Goal: Transaction & Acquisition: Purchase product/service

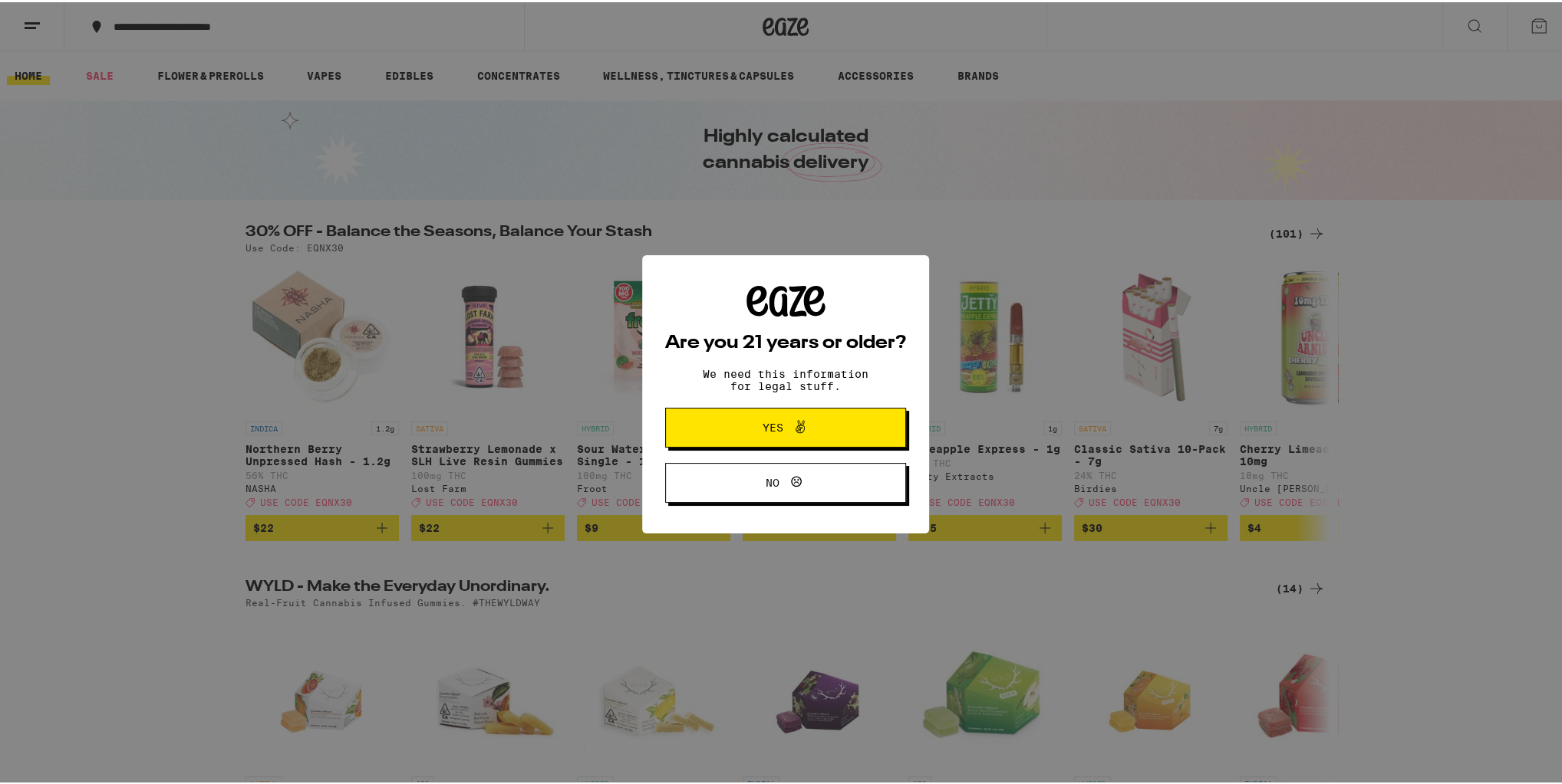
click at [733, 417] on span "Yes" at bounding box center [786, 426] width 117 height 20
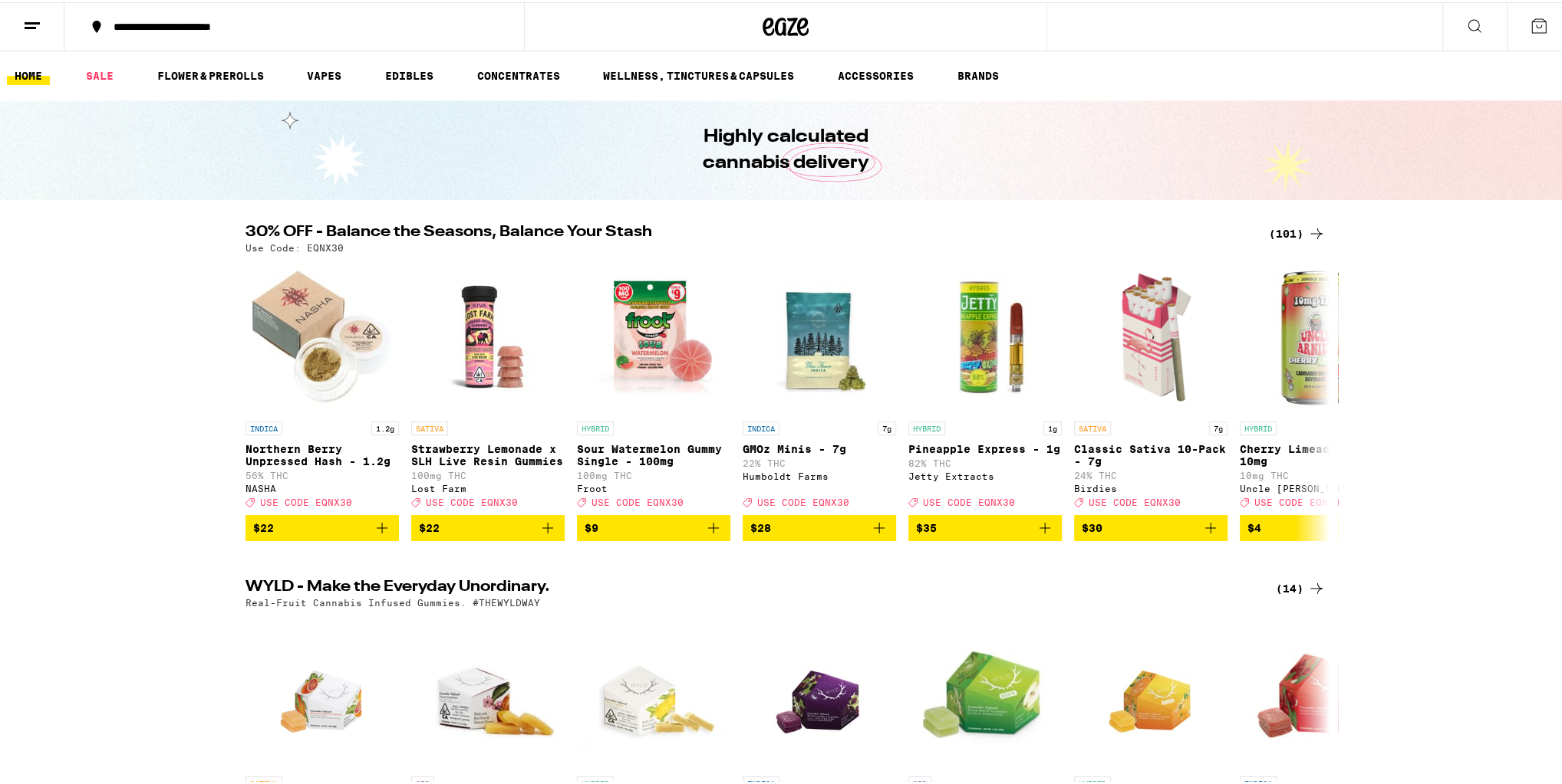
click at [1287, 233] on div "(101)" at bounding box center [1297, 231] width 57 height 19
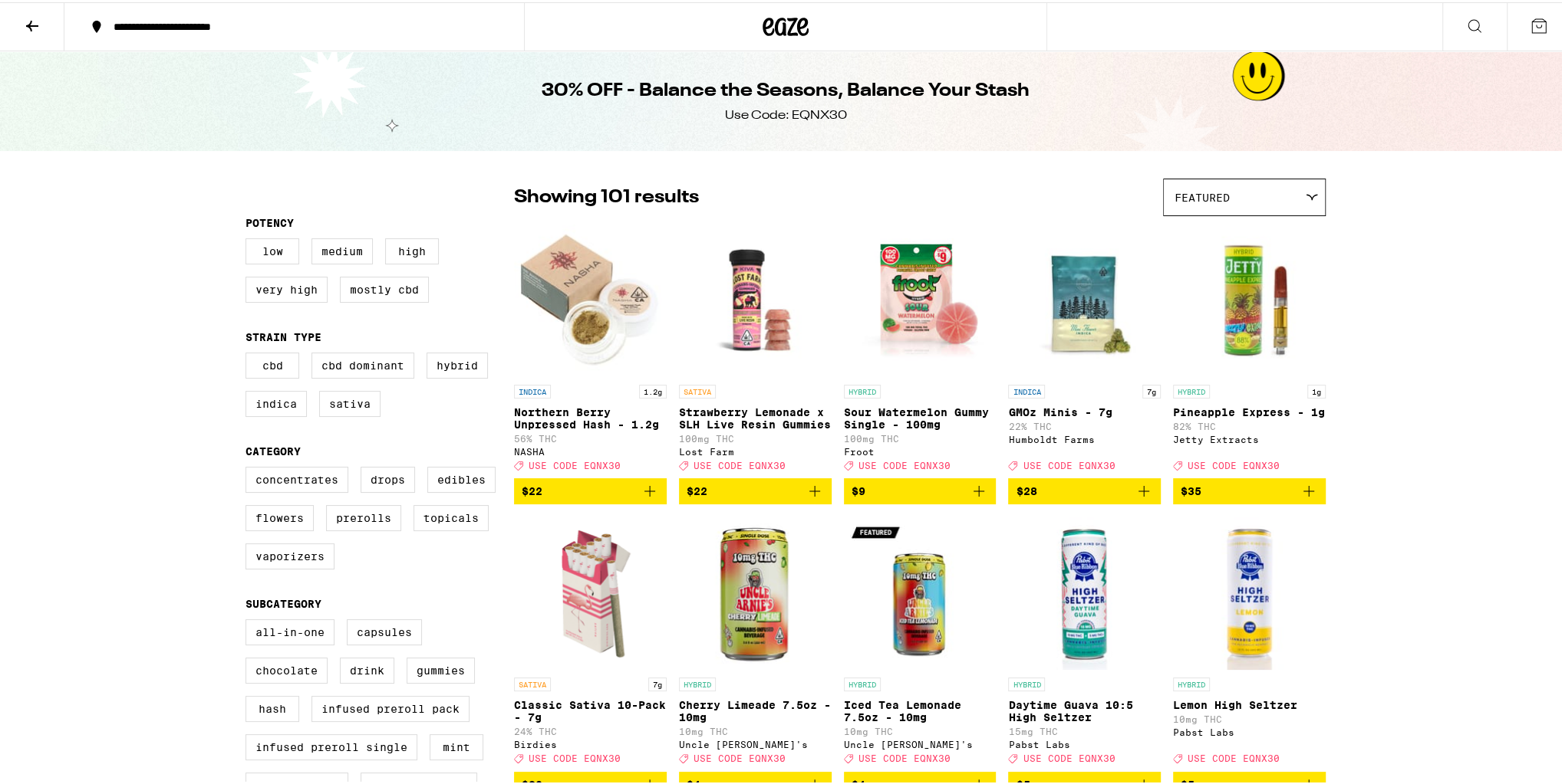
click at [809, 111] on div "Use Code: EQNX30" at bounding box center [786, 114] width 122 height 17
click at [810, 109] on div "Use Code: EQNX30" at bounding box center [786, 114] width 122 height 17
click at [805, 109] on div "Use Code: EQNX30" at bounding box center [786, 114] width 122 height 17
copy div "EQNX30"
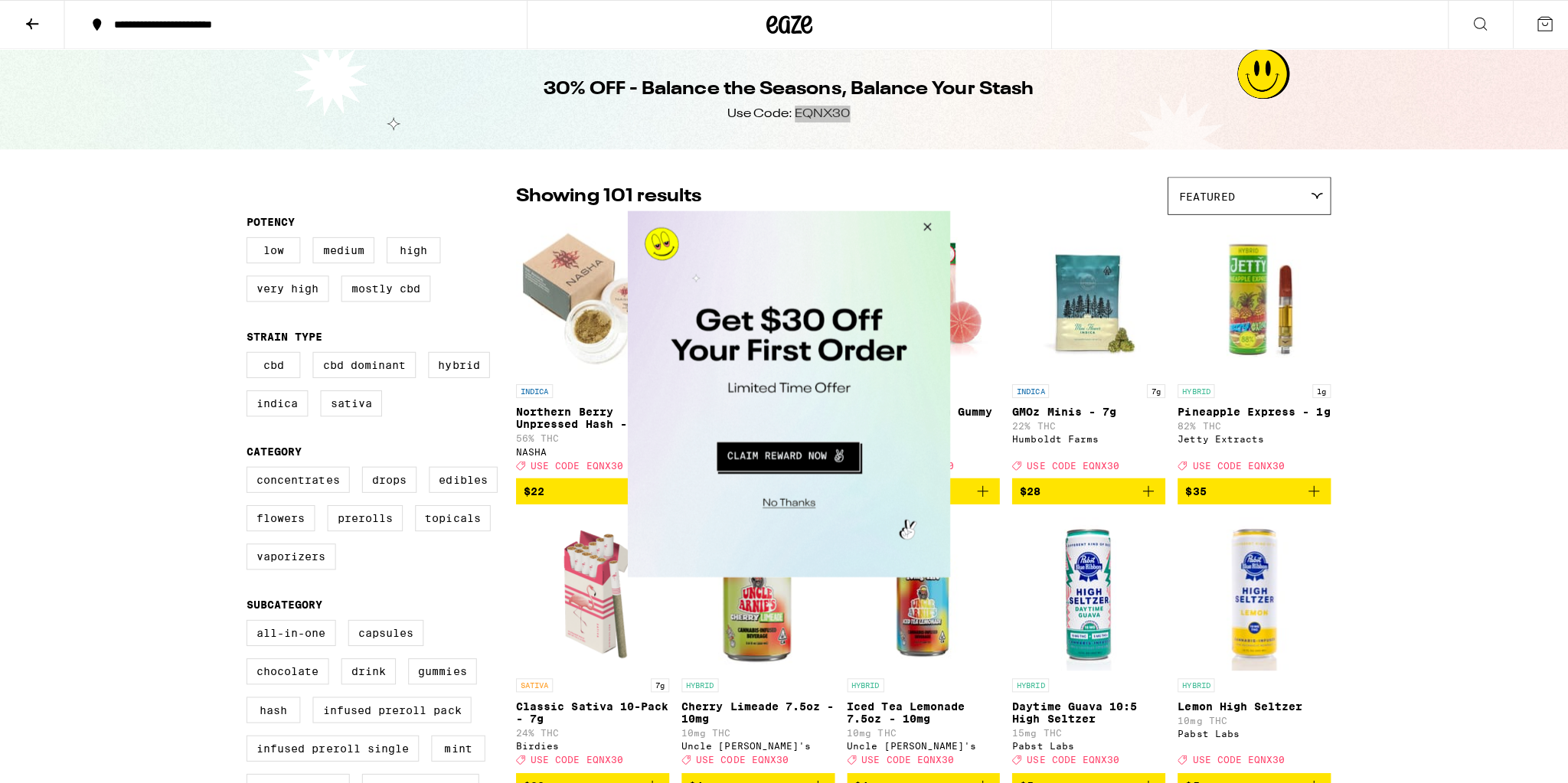
click at [928, 225] on button "Close Modal" at bounding box center [922, 228] width 41 height 36
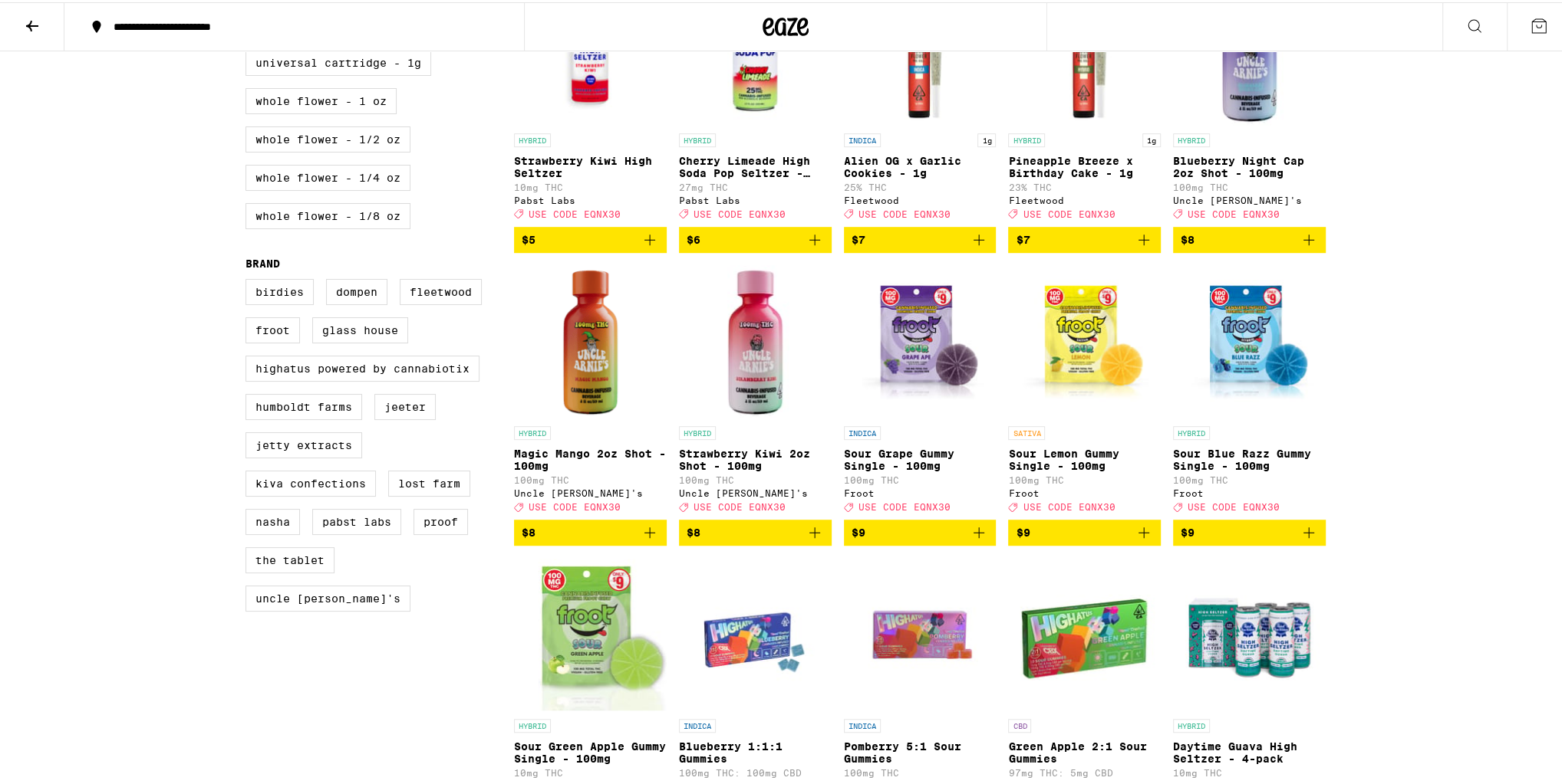
scroll to position [675, 0]
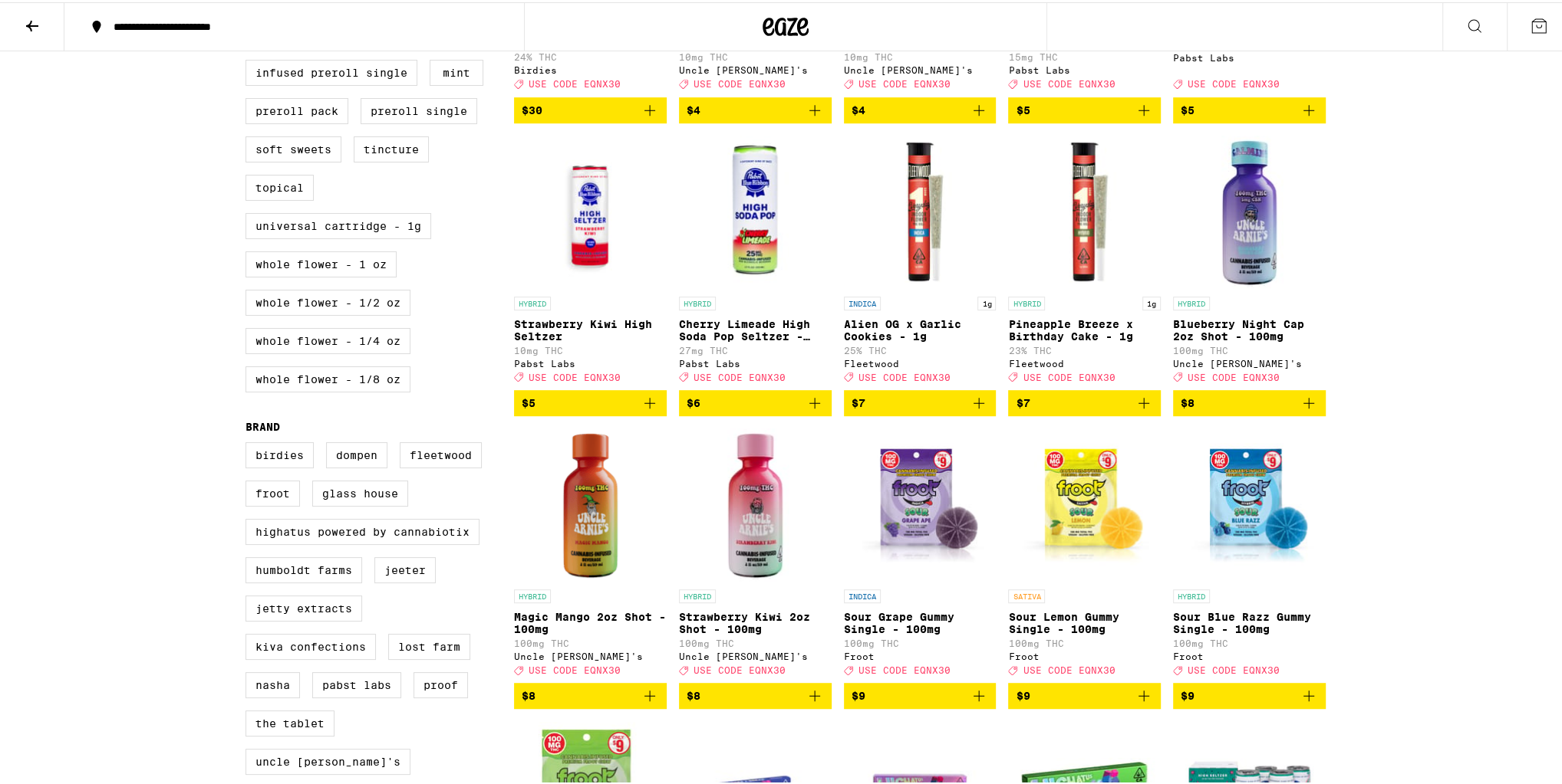
click at [43, 21] on button at bounding box center [32, 25] width 64 height 49
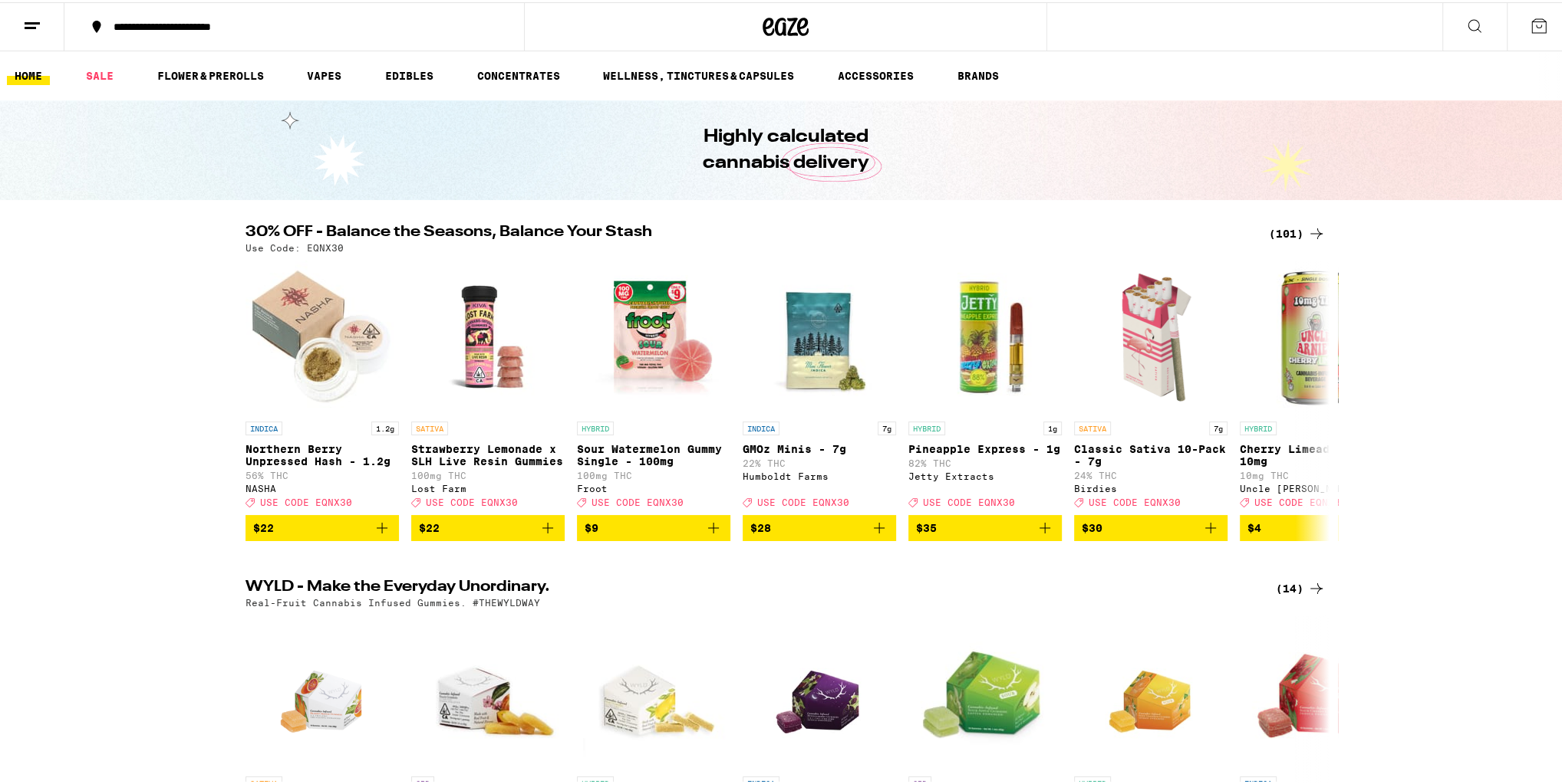
click at [50, 22] on button at bounding box center [32, 25] width 64 height 49
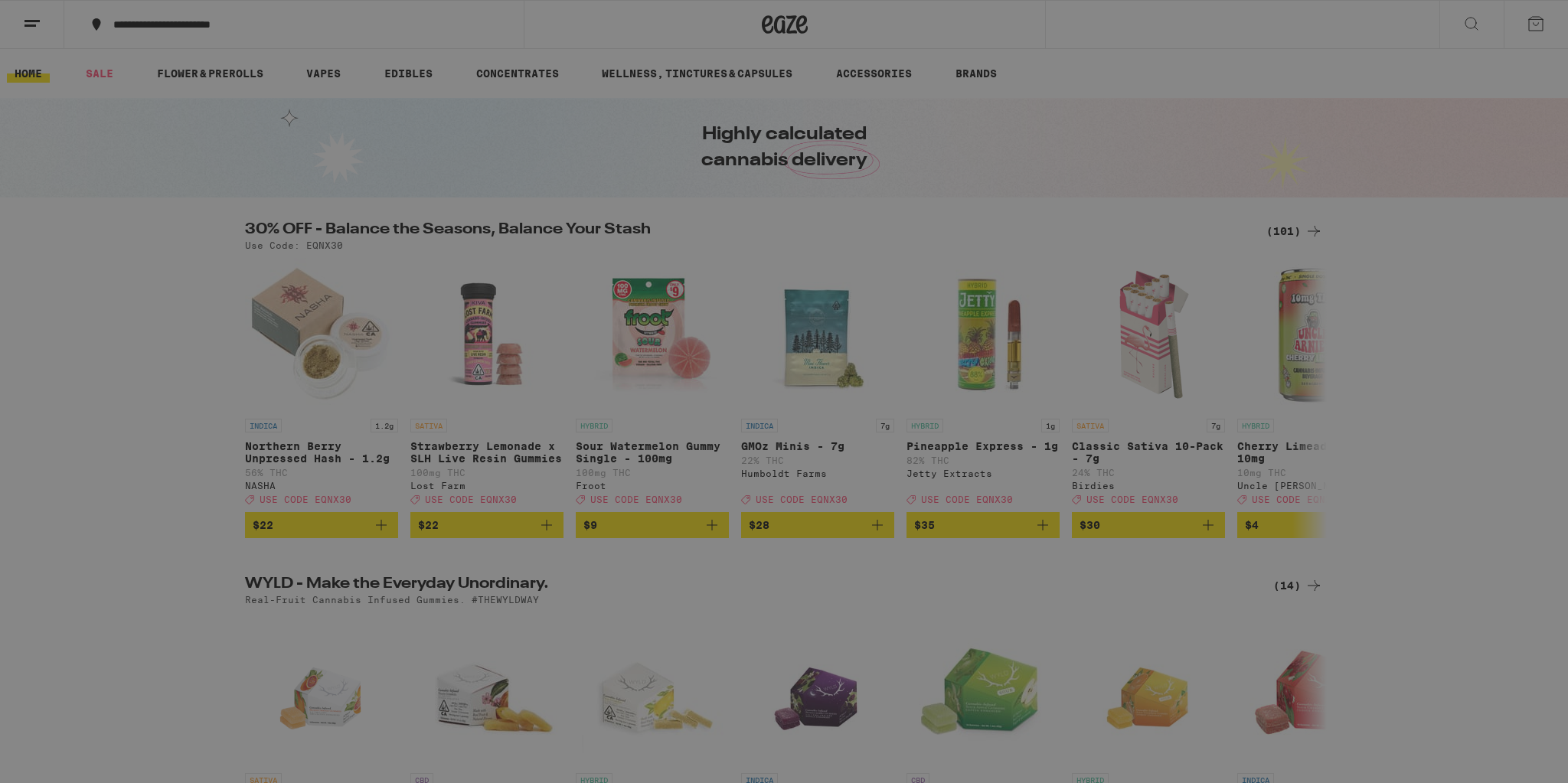
click at [223, 87] on button "Log In" at bounding box center [212, 81] width 269 height 31
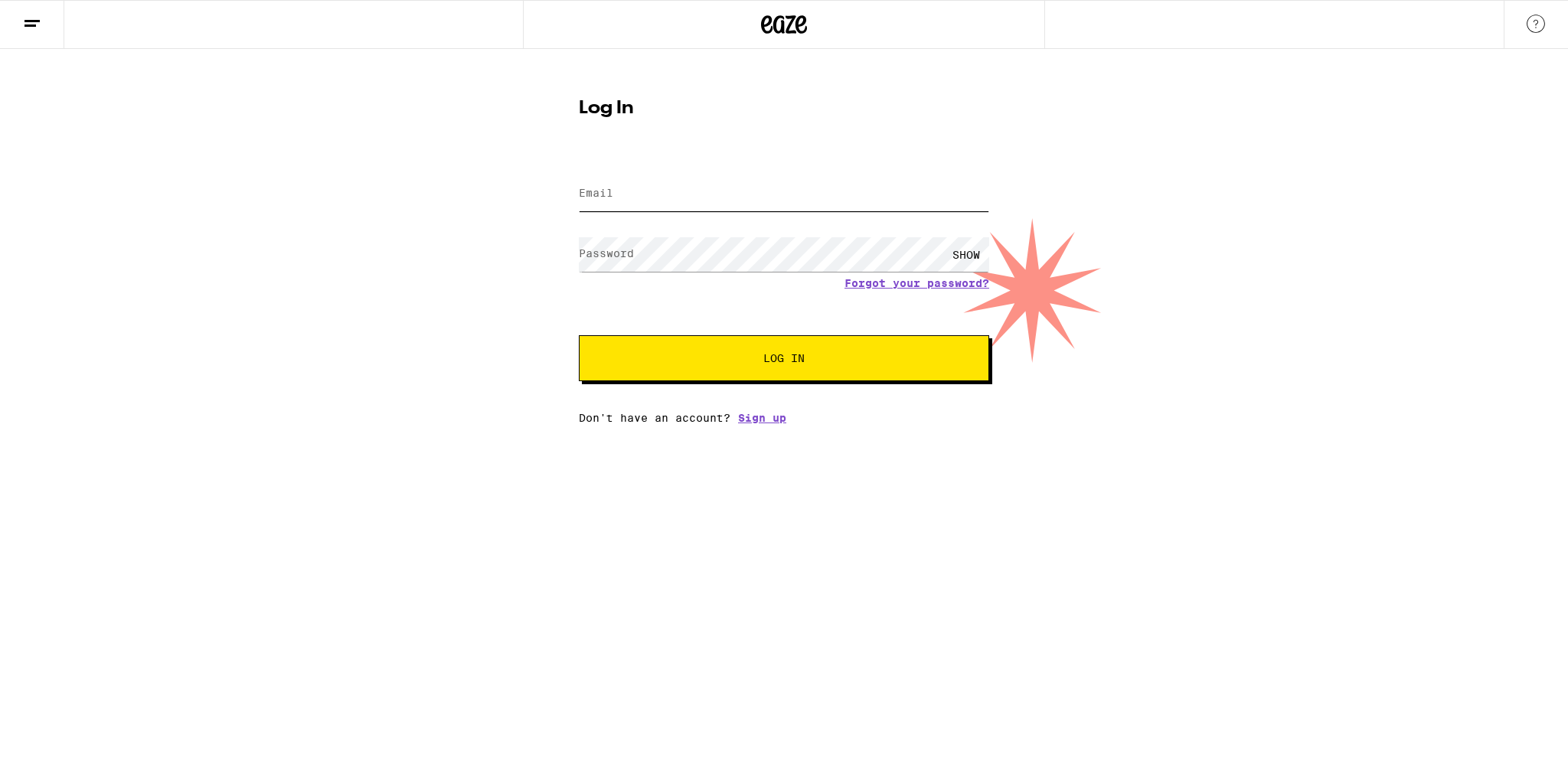
click at [631, 197] on input "Email" at bounding box center [784, 194] width 410 height 35
type input "[EMAIL_ADDRESS][DOMAIN_NAME]"
click at [710, 352] on button "Log In" at bounding box center [784, 358] width 410 height 46
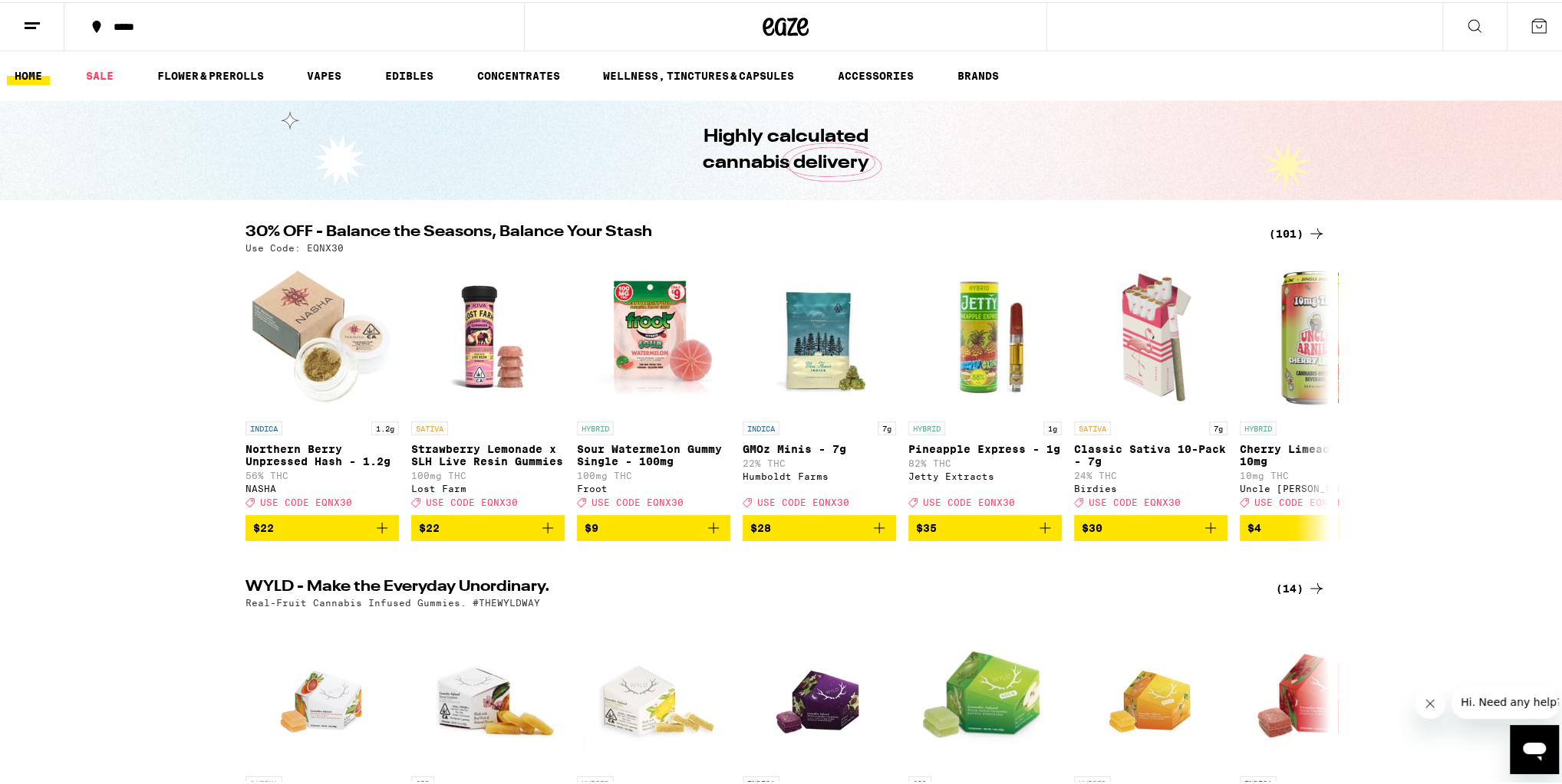
click at [174, 26] on div "*****" at bounding box center [303, 24] width 393 height 11
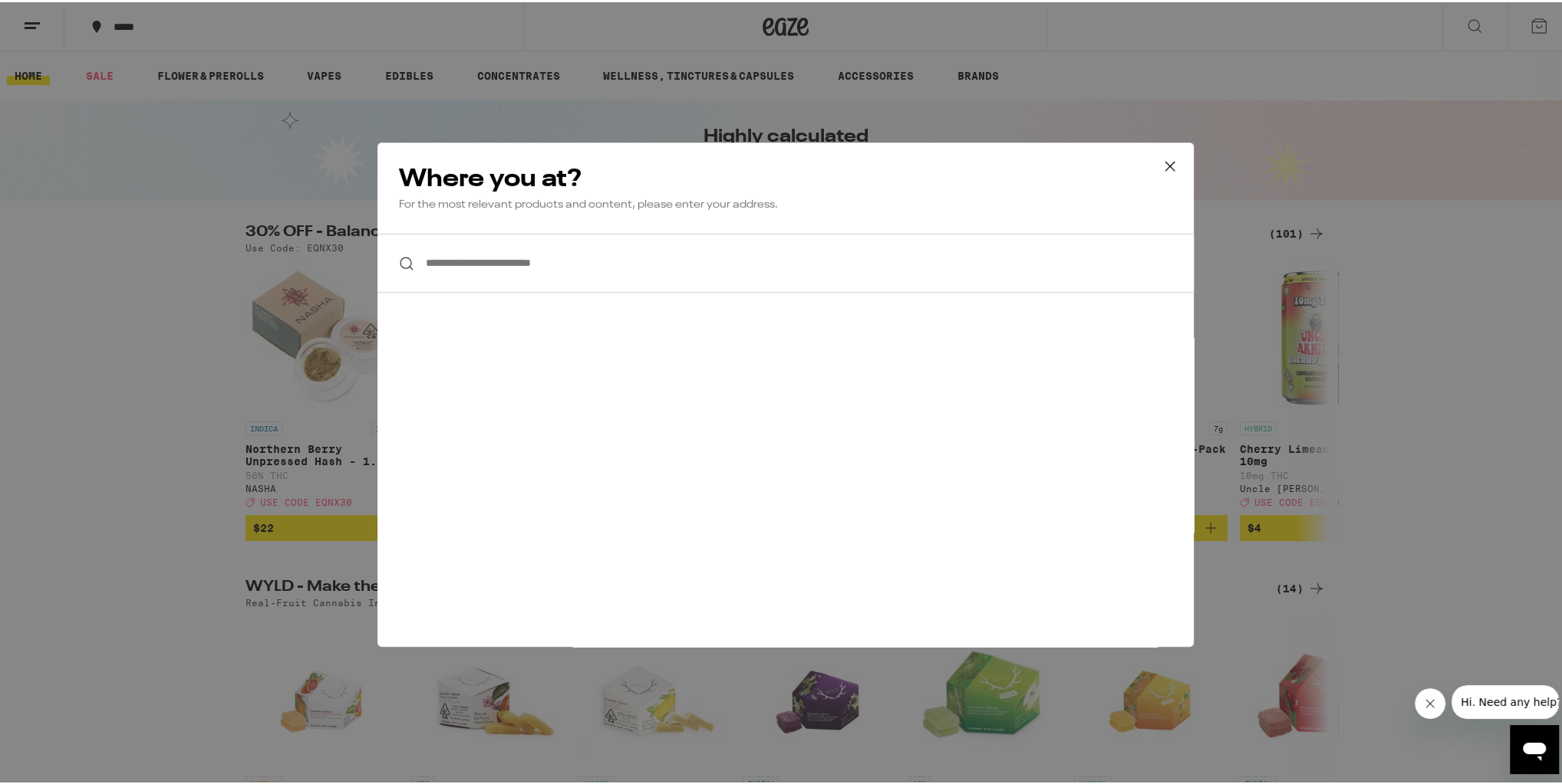
click at [1174, 165] on icon at bounding box center [1169, 164] width 23 height 23
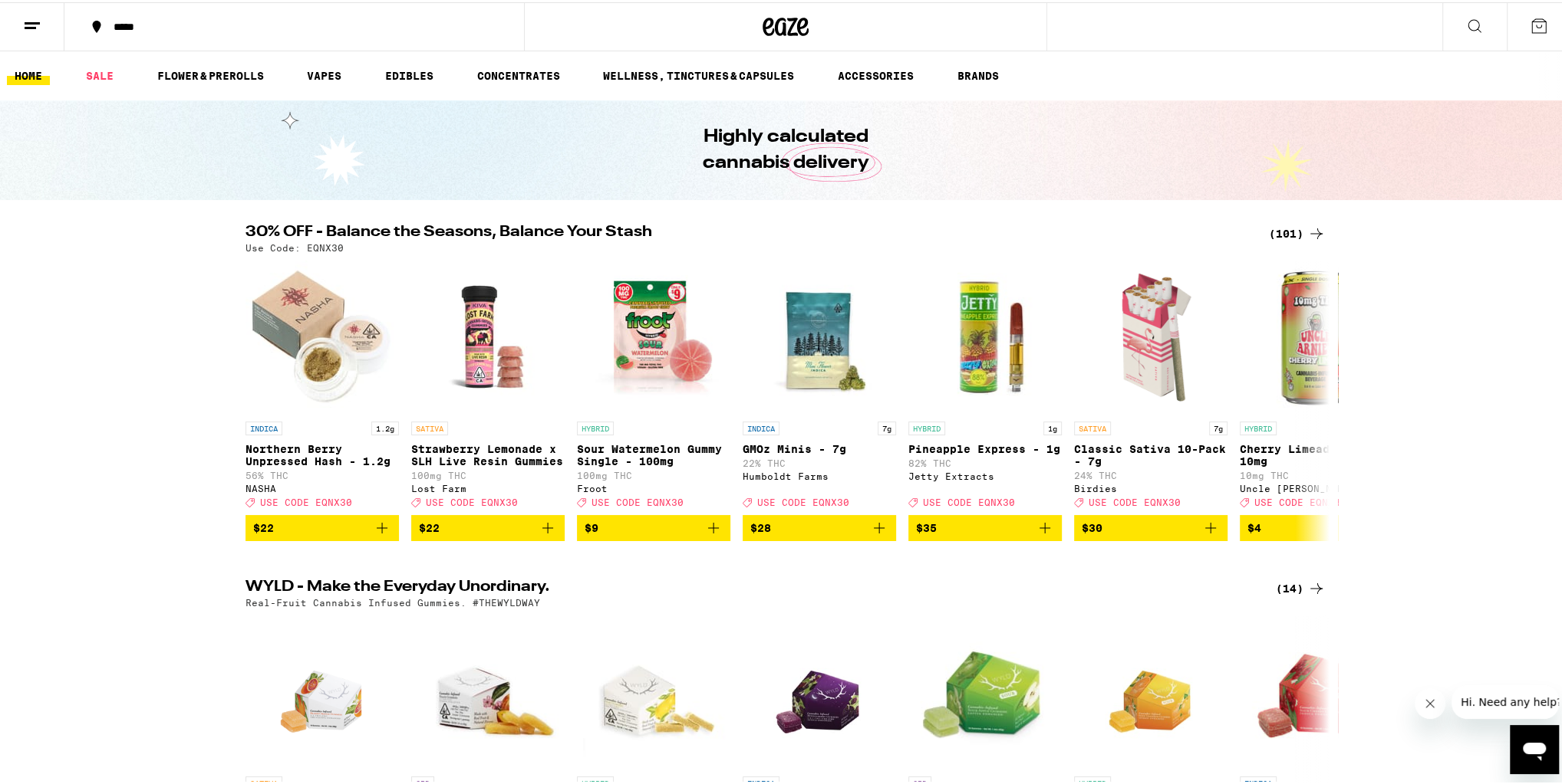
click at [120, 20] on div "*****" at bounding box center [303, 24] width 393 height 11
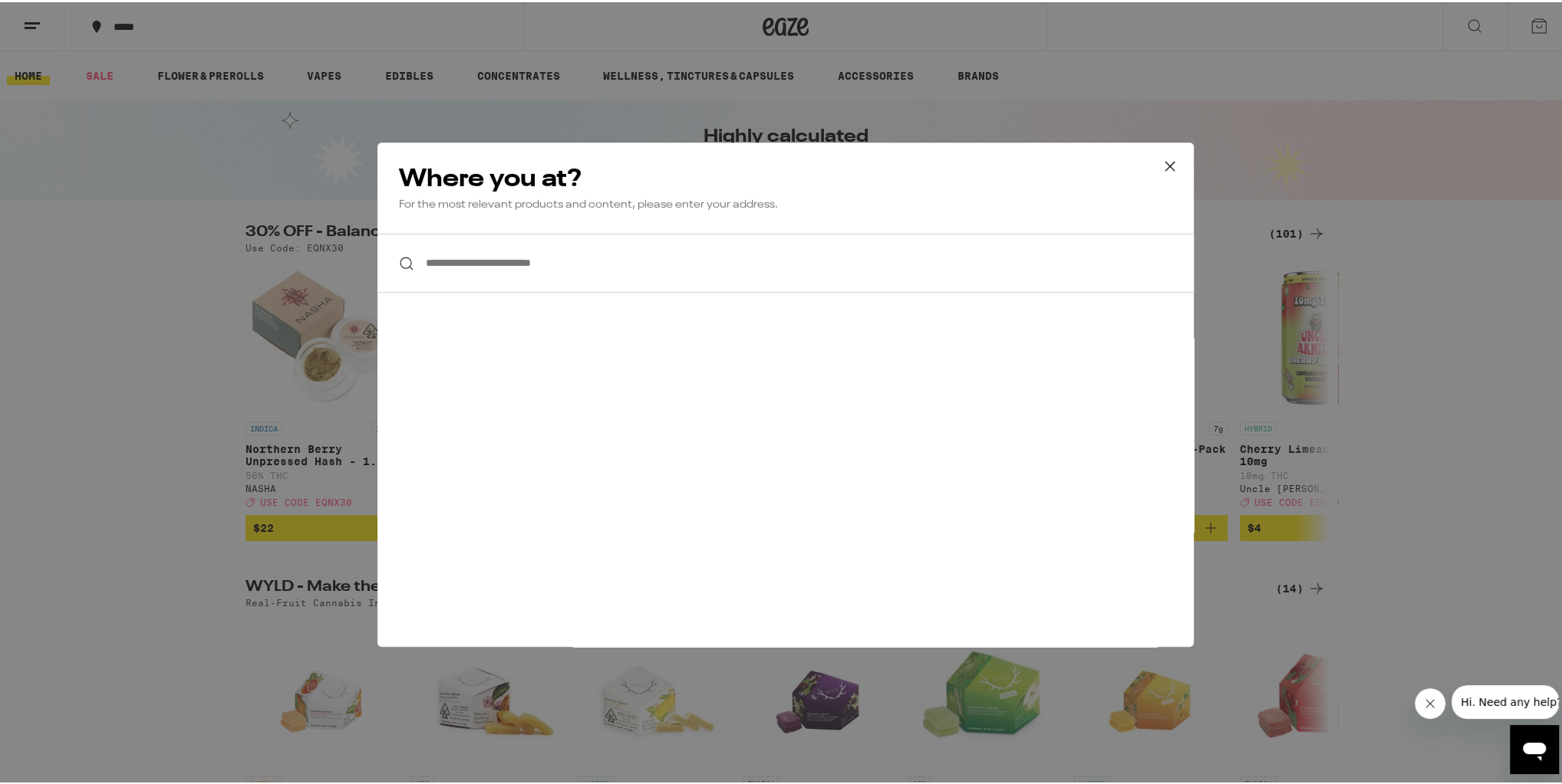
click at [614, 270] on input "**********" at bounding box center [785, 261] width 816 height 59
paste input "**********"
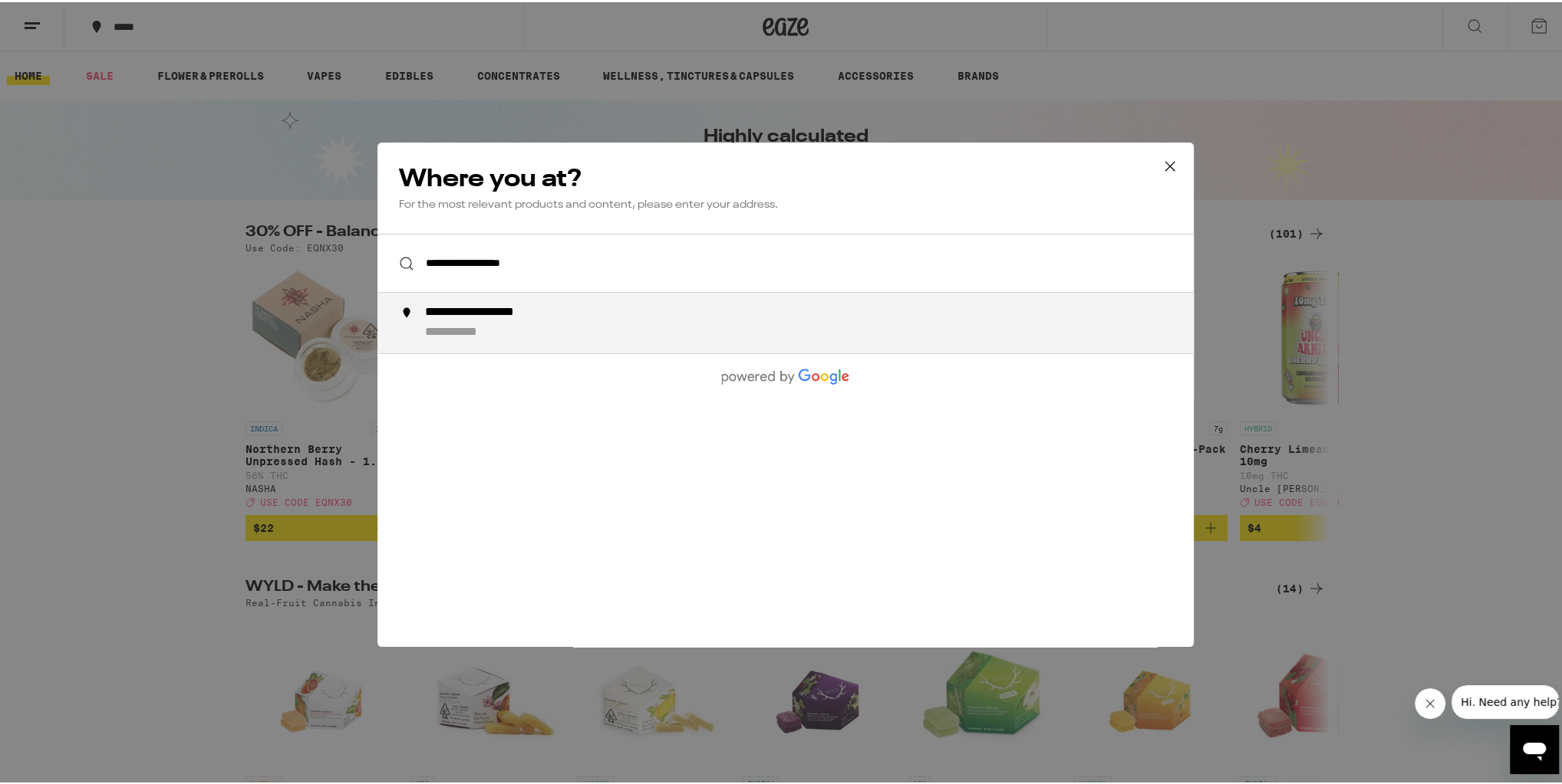
click at [574, 307] on div "**********" at bounding box center [816, 321] width 783 height 36
type input "**********"
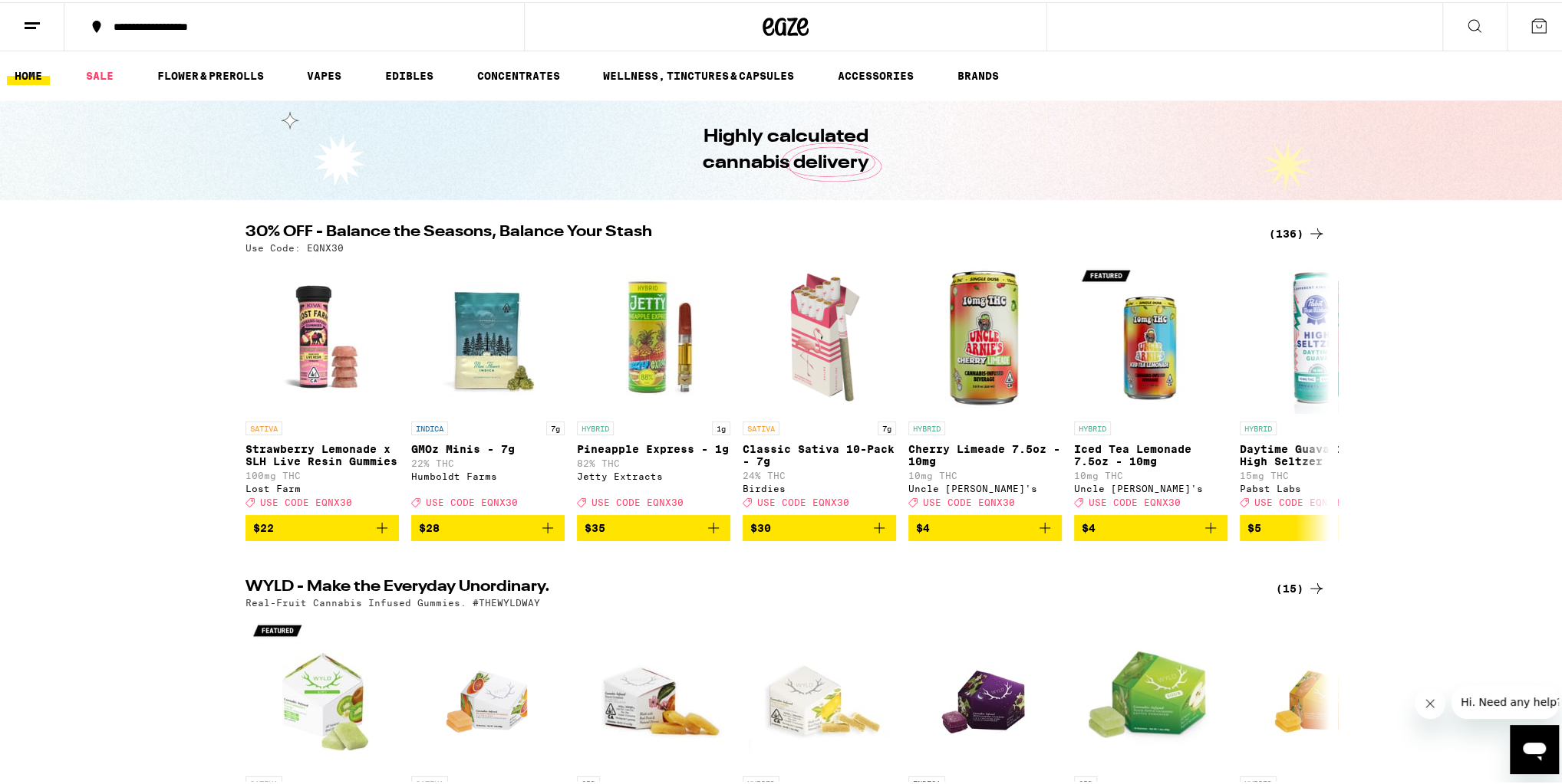
click at [1279, 225] on div "(136)" at bounding box center [1297, 231] width 57 height 19
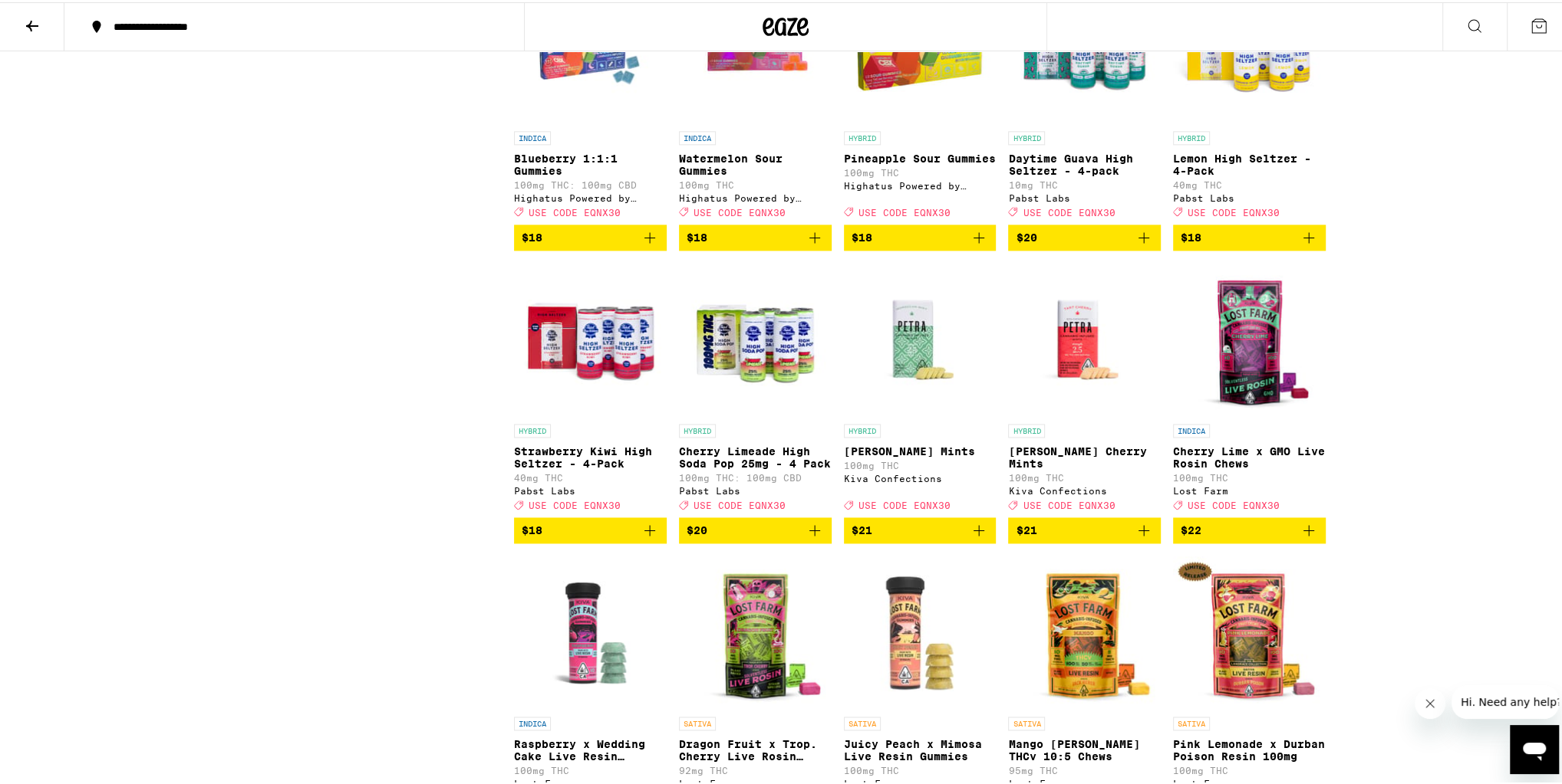
scroll to position [2024, 0]
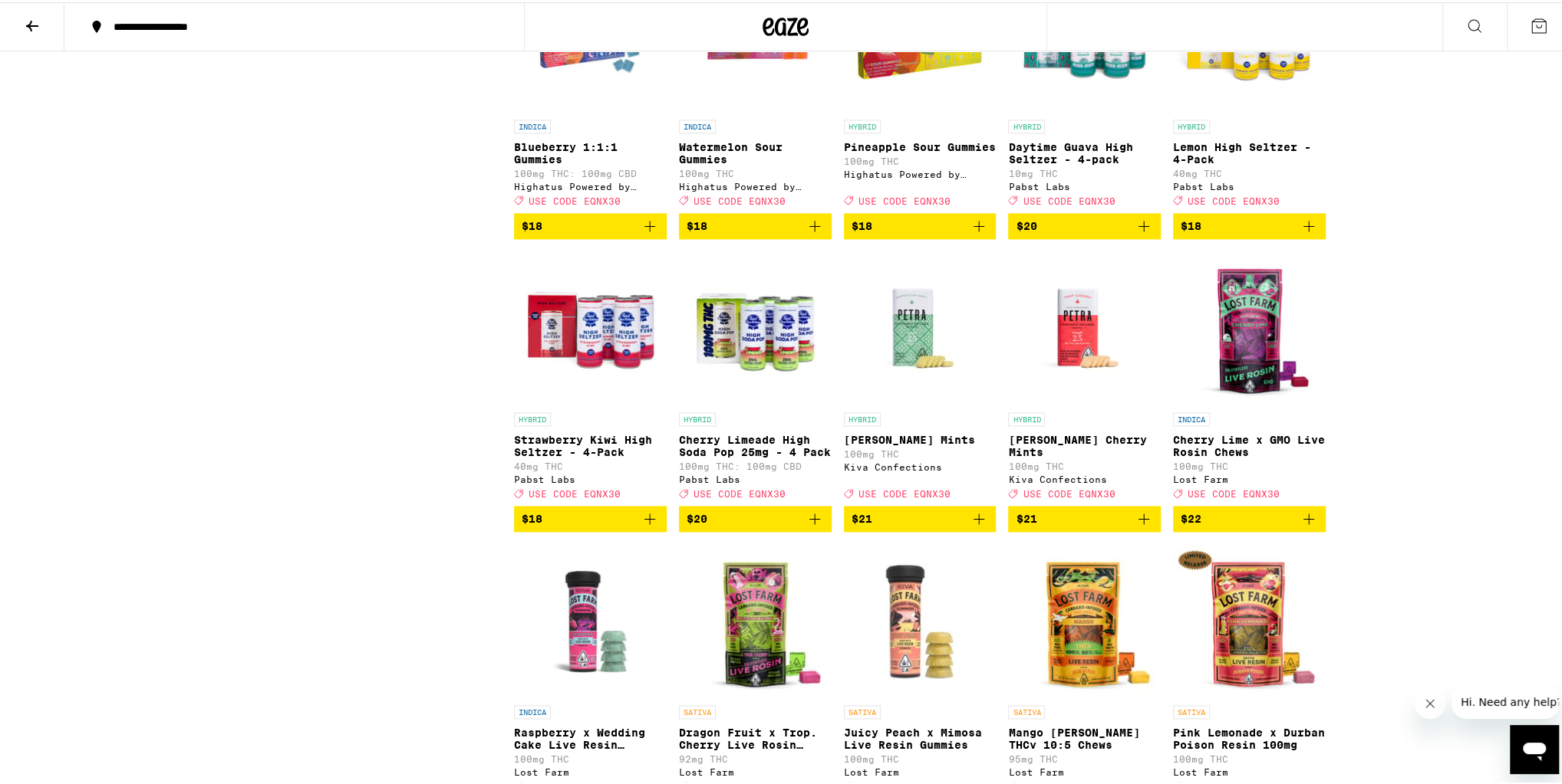
click at [813, 526] on icon "Add to bag" at bounding box center [814, 516] width 19 height 19
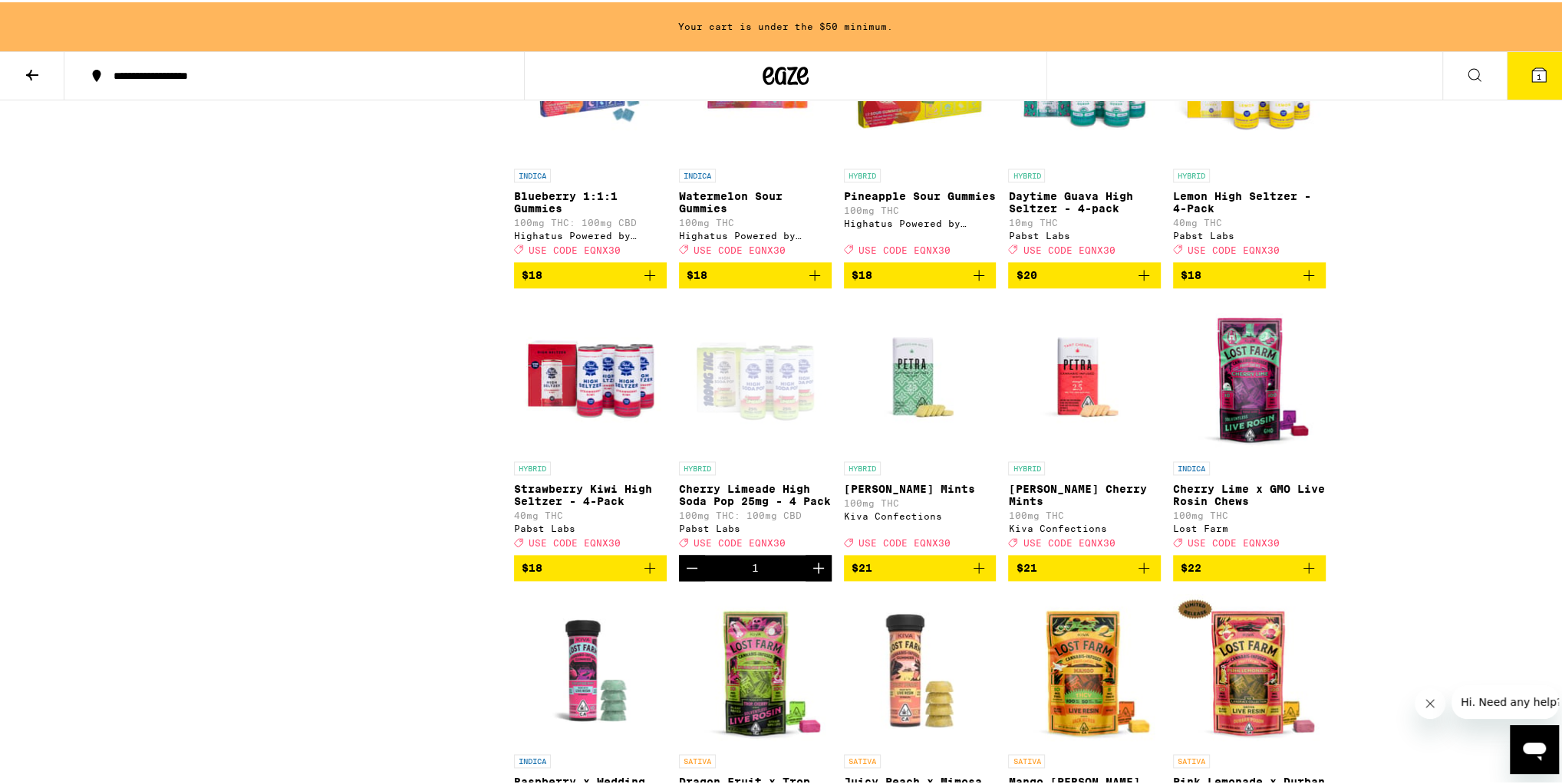
scroll to position [2073, 0]
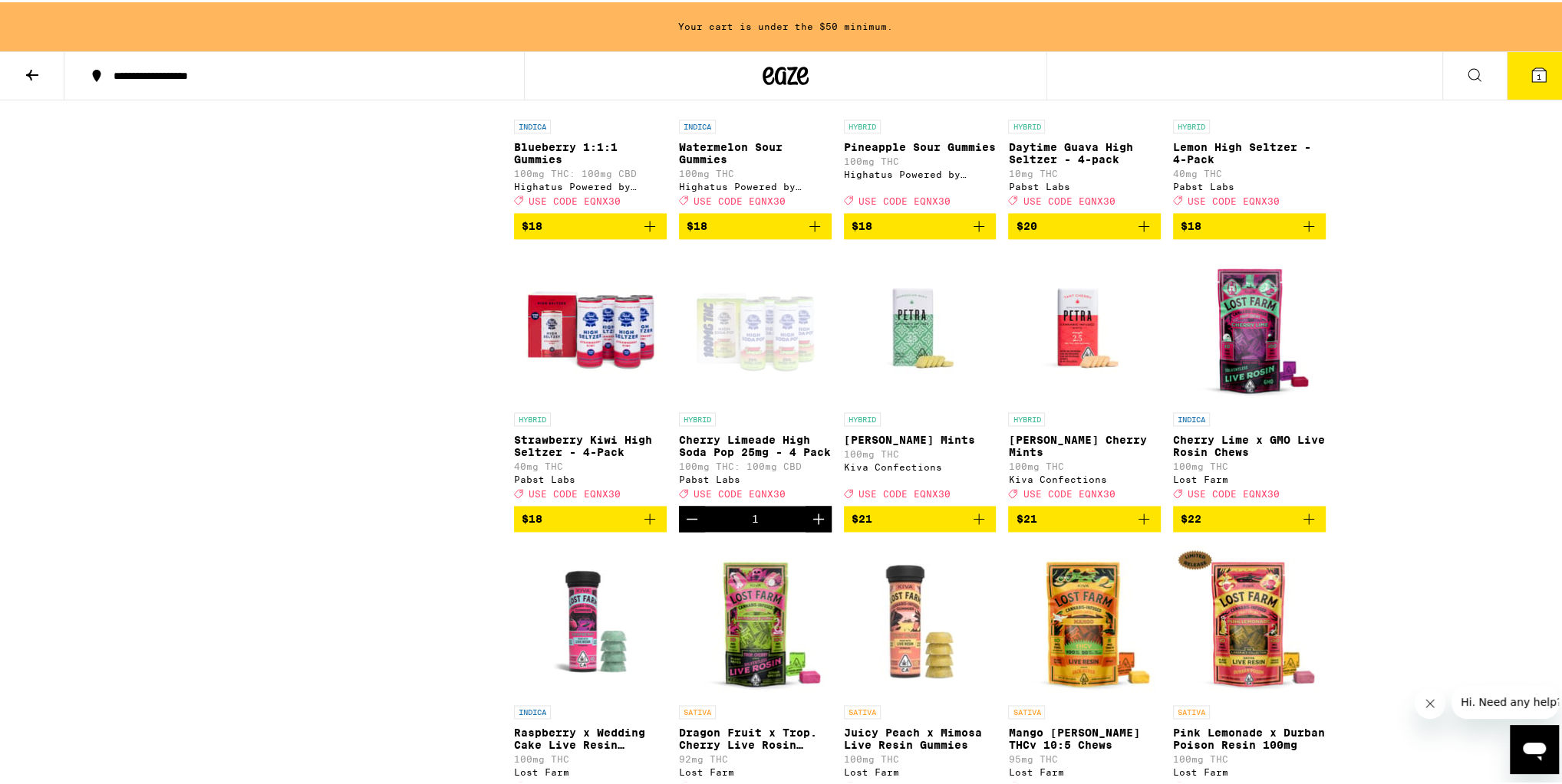
click at [814, 526] on icon "Increment" at bounding box center [818, 516] width 19 height 19
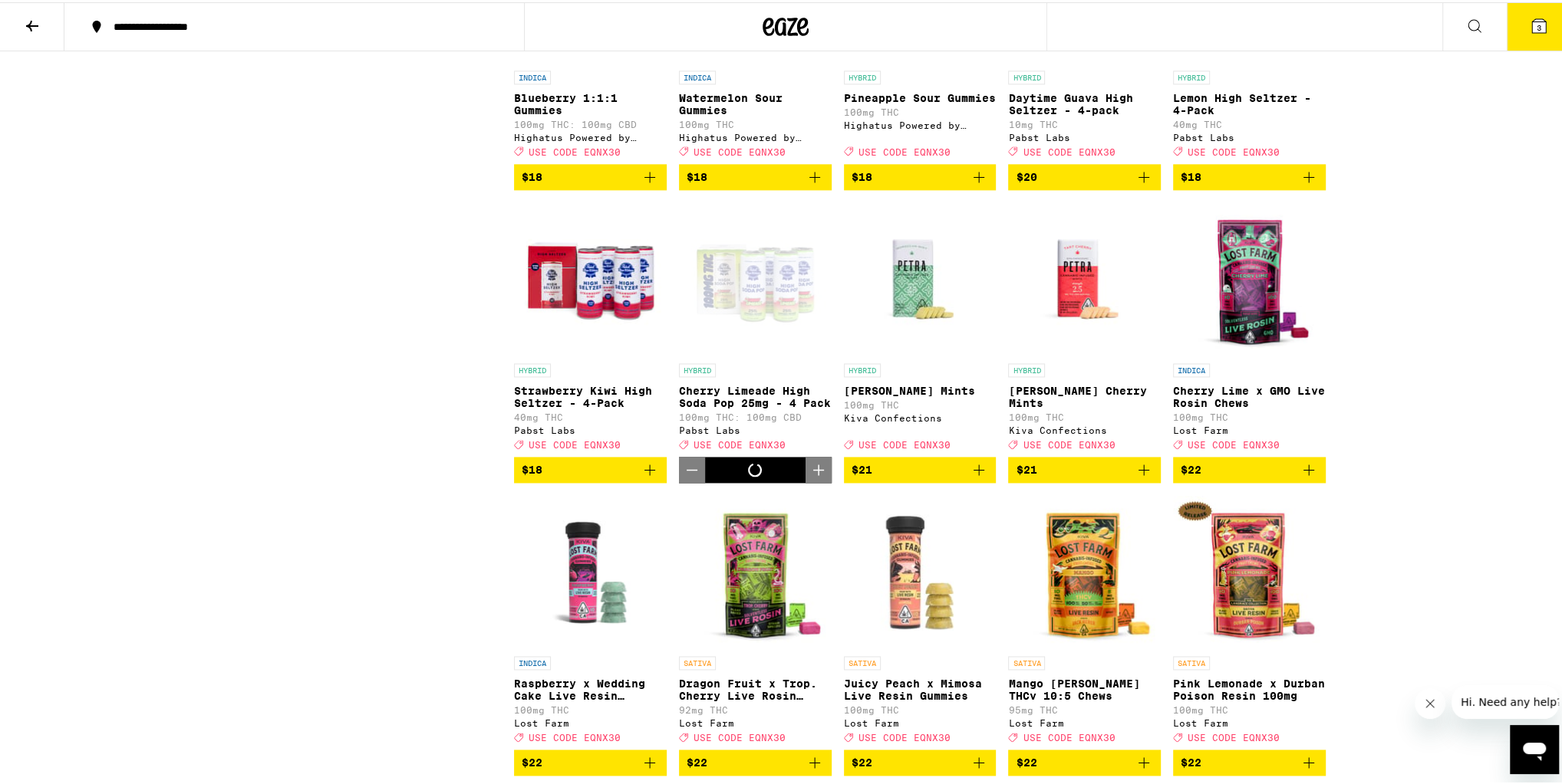
scroll to position [2024, 0]
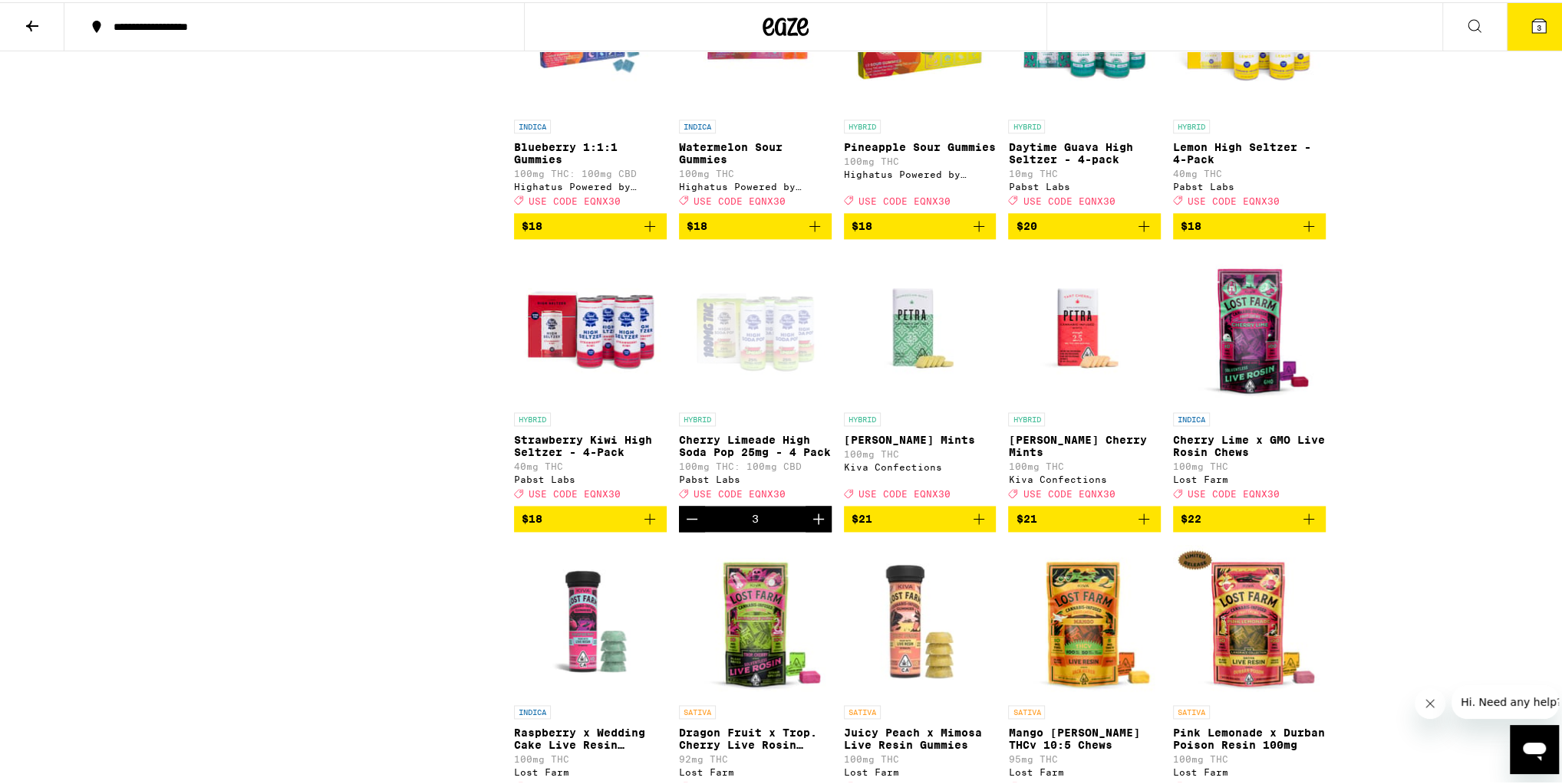
click at [814, 526] on icon "Increment" at bounding box center [818, 516] width 19 height 19
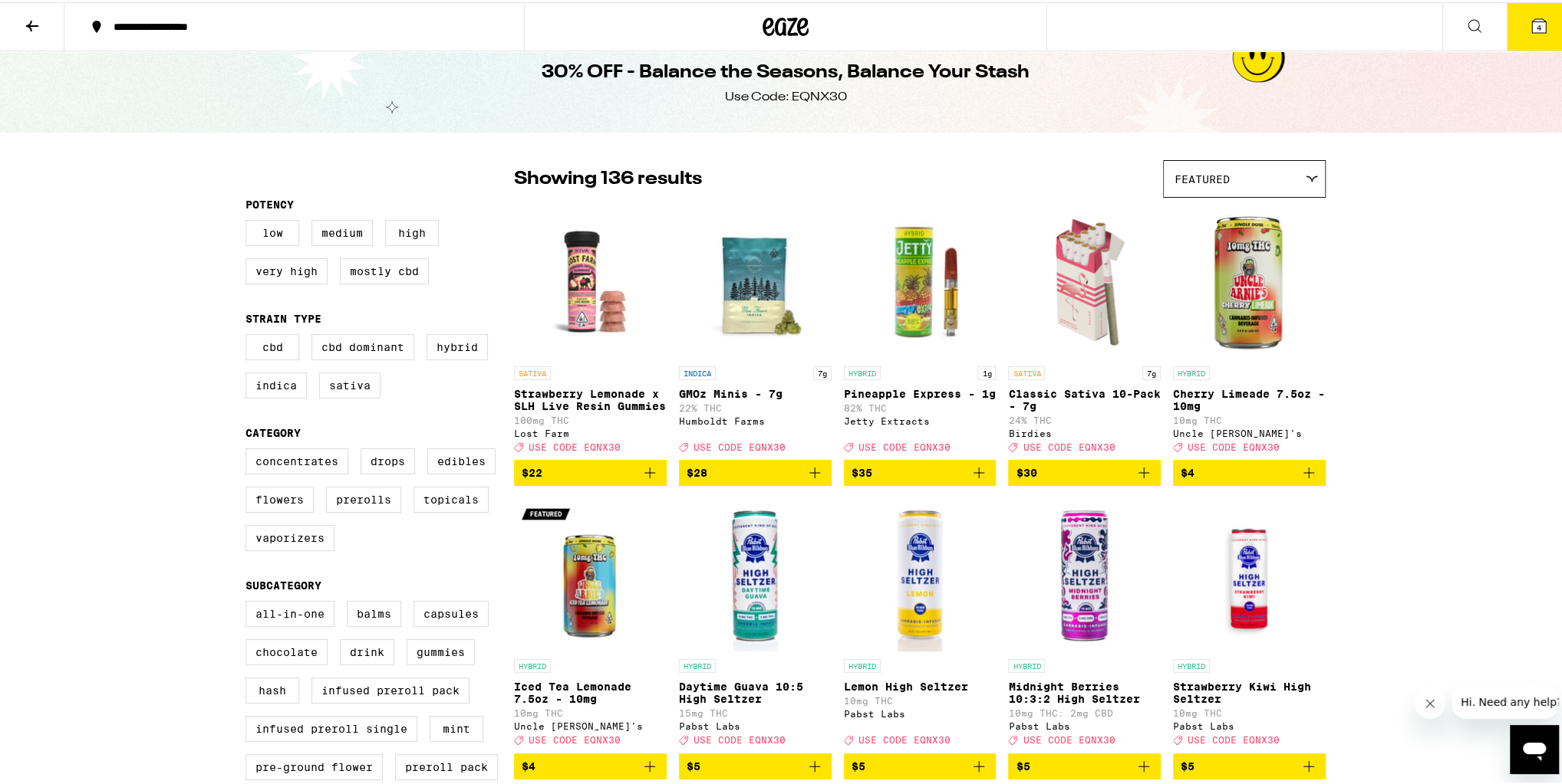
scroll to position [0, 0]
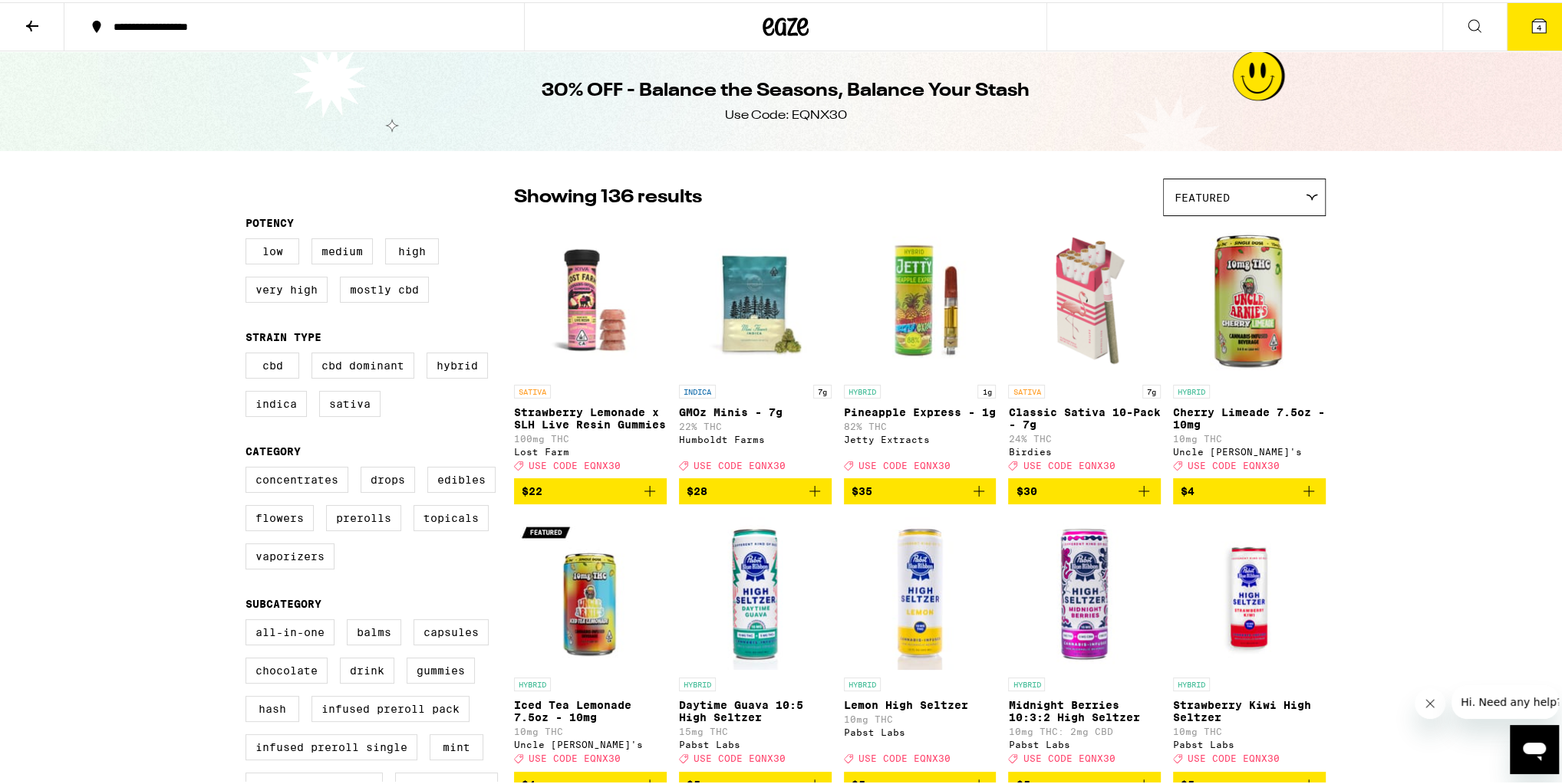
click at [825, 114] on div "Use Code: EQNX30" at bounding box center [786, 114] width 122 height 17
copy div "EQNX30"
click at [1528, 12] on button "4" at bounding box center [1538, 24] width 64 height 48
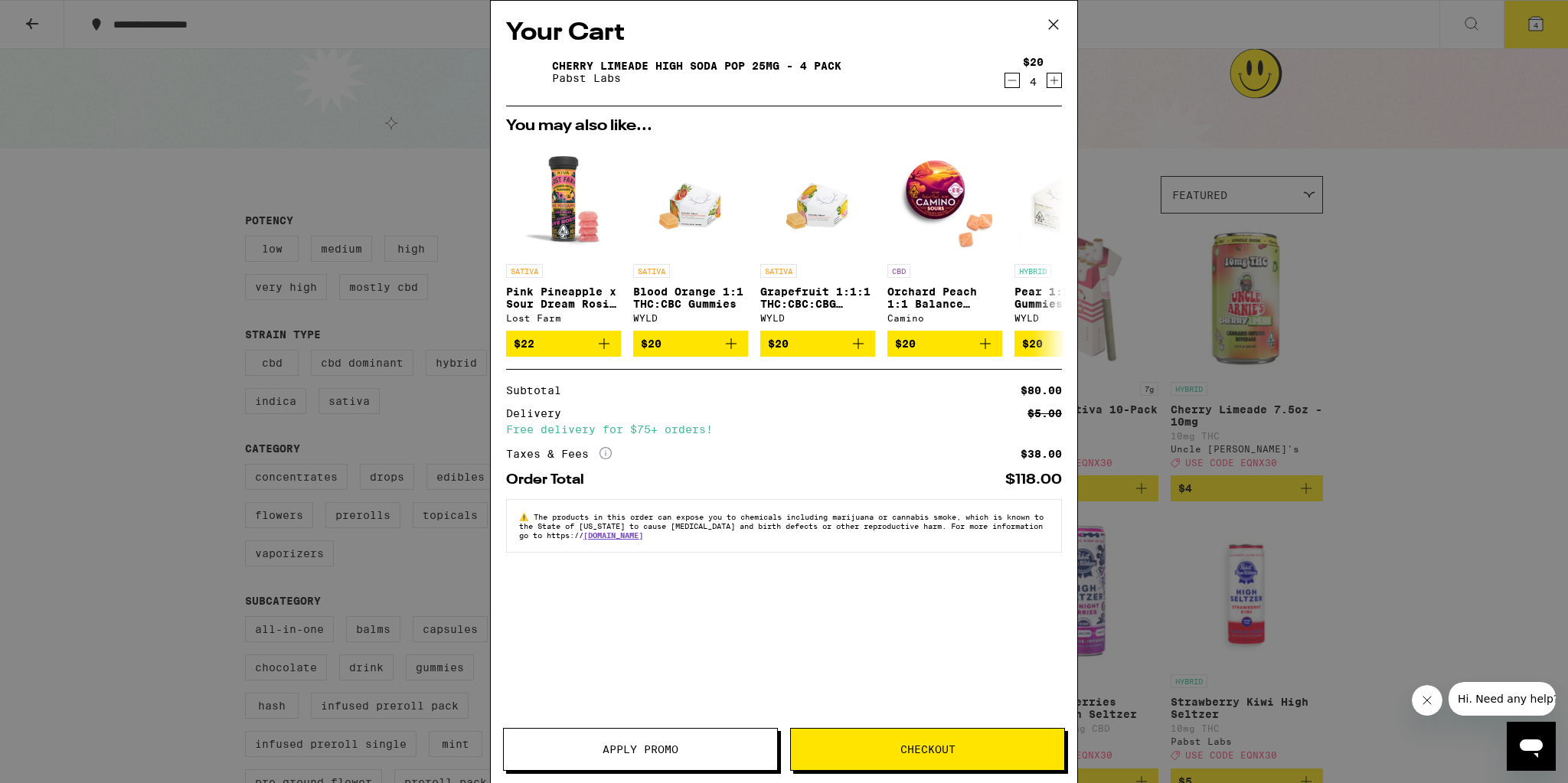
click at [648, 741] on button "Apply Promo" at bounding box center [640, 749] width 275 height 43
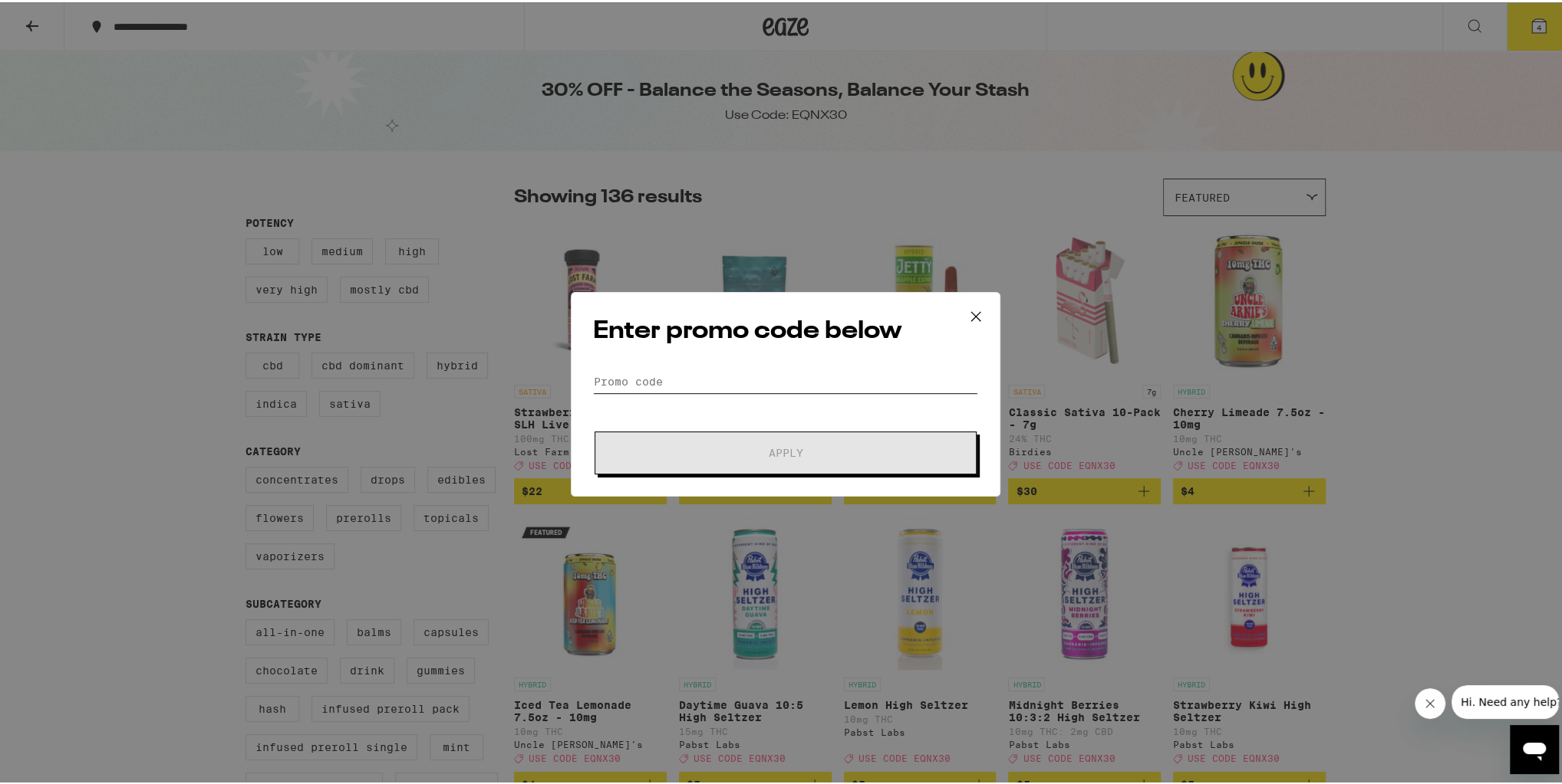
paste input "EQNX30"
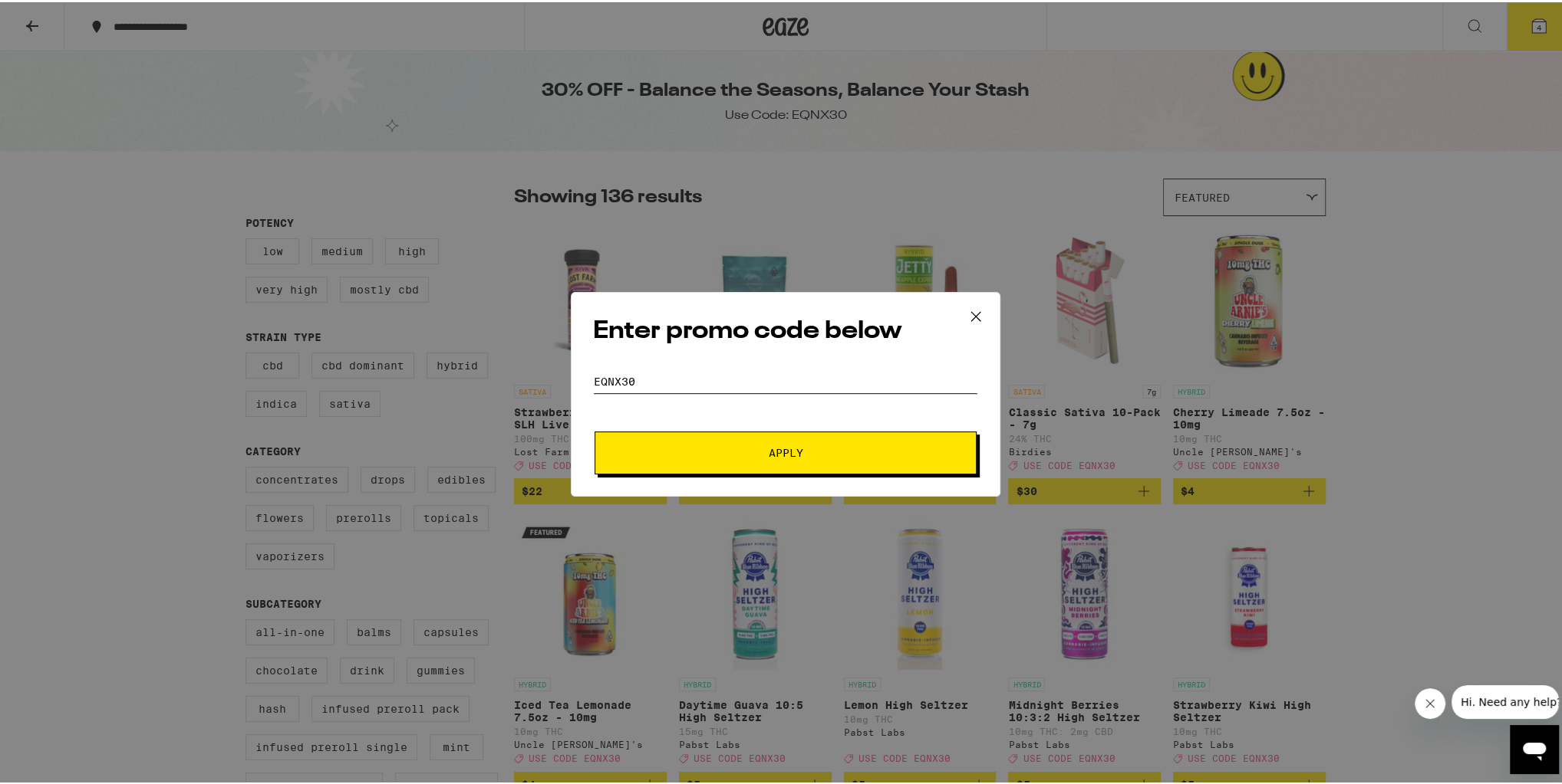
type input "EQNX30"
click at [721, 452] on span "Apply" at bounding box center [785, 450] width 276 height 11
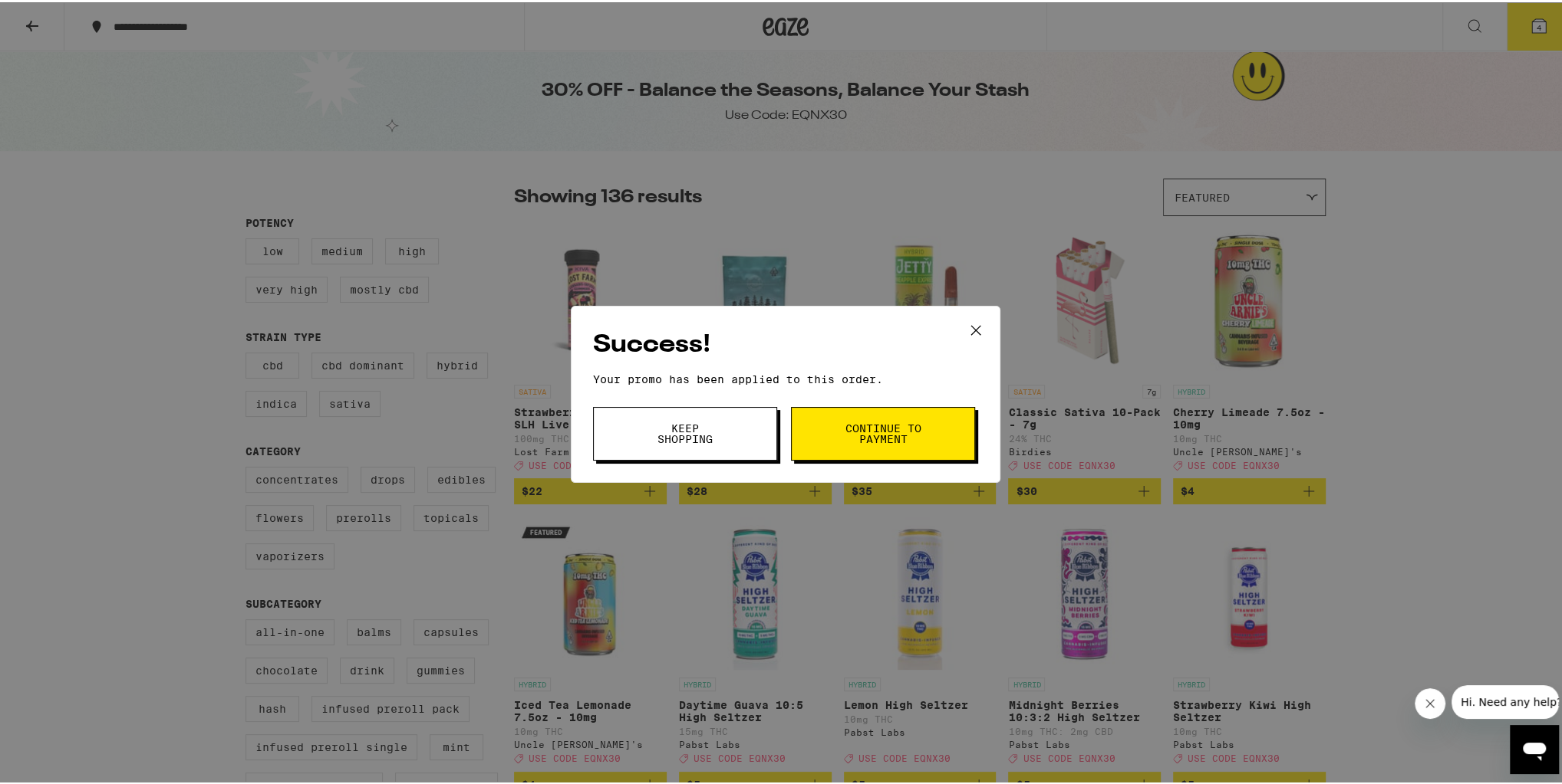
click at [723, 454] on button "Keep Shopping" at bounding box center [684, 431] width 184 height 54
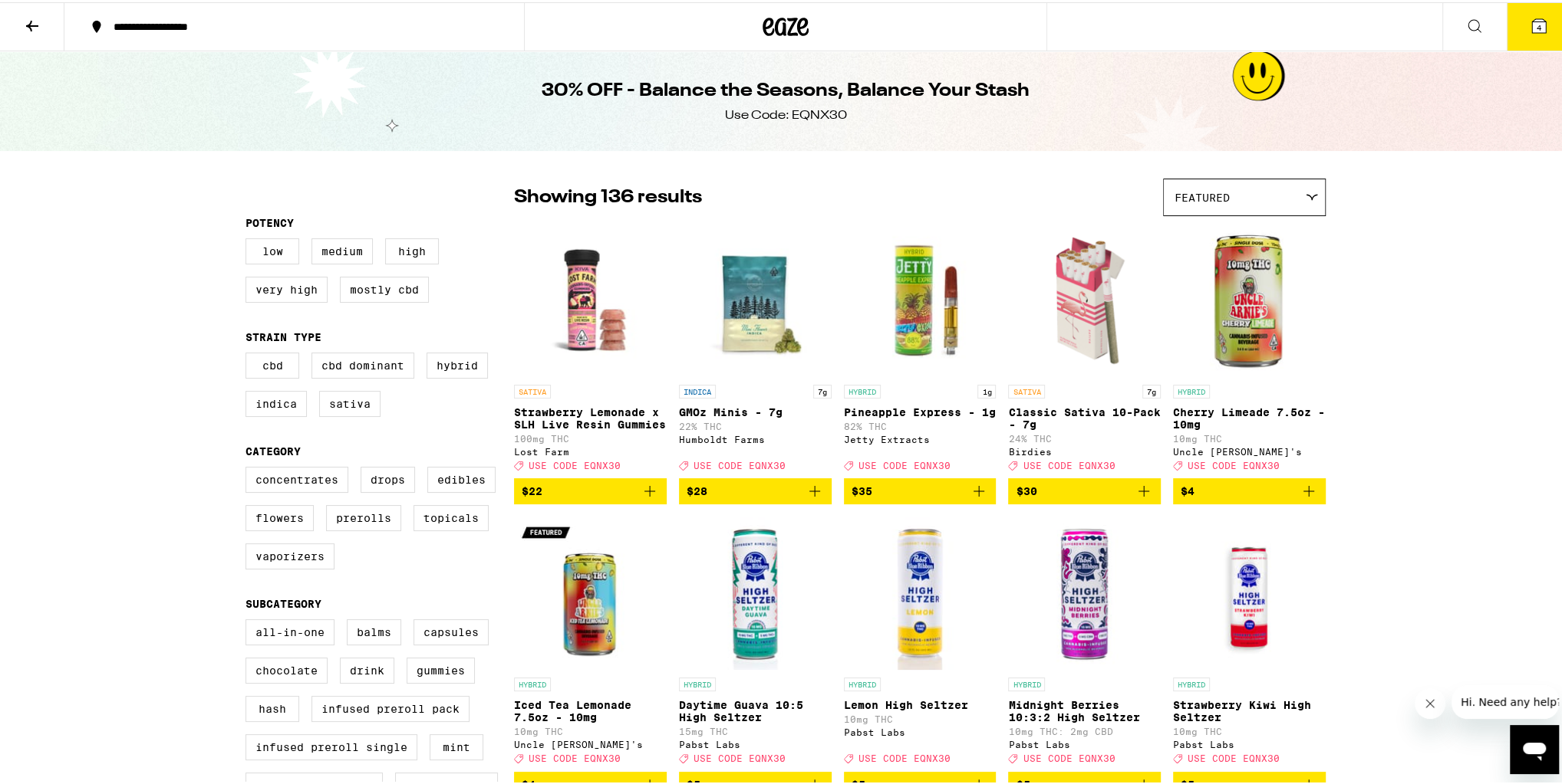
click at [1534, 15] on icon at bounding box center [1538, 24] width 19 height 19
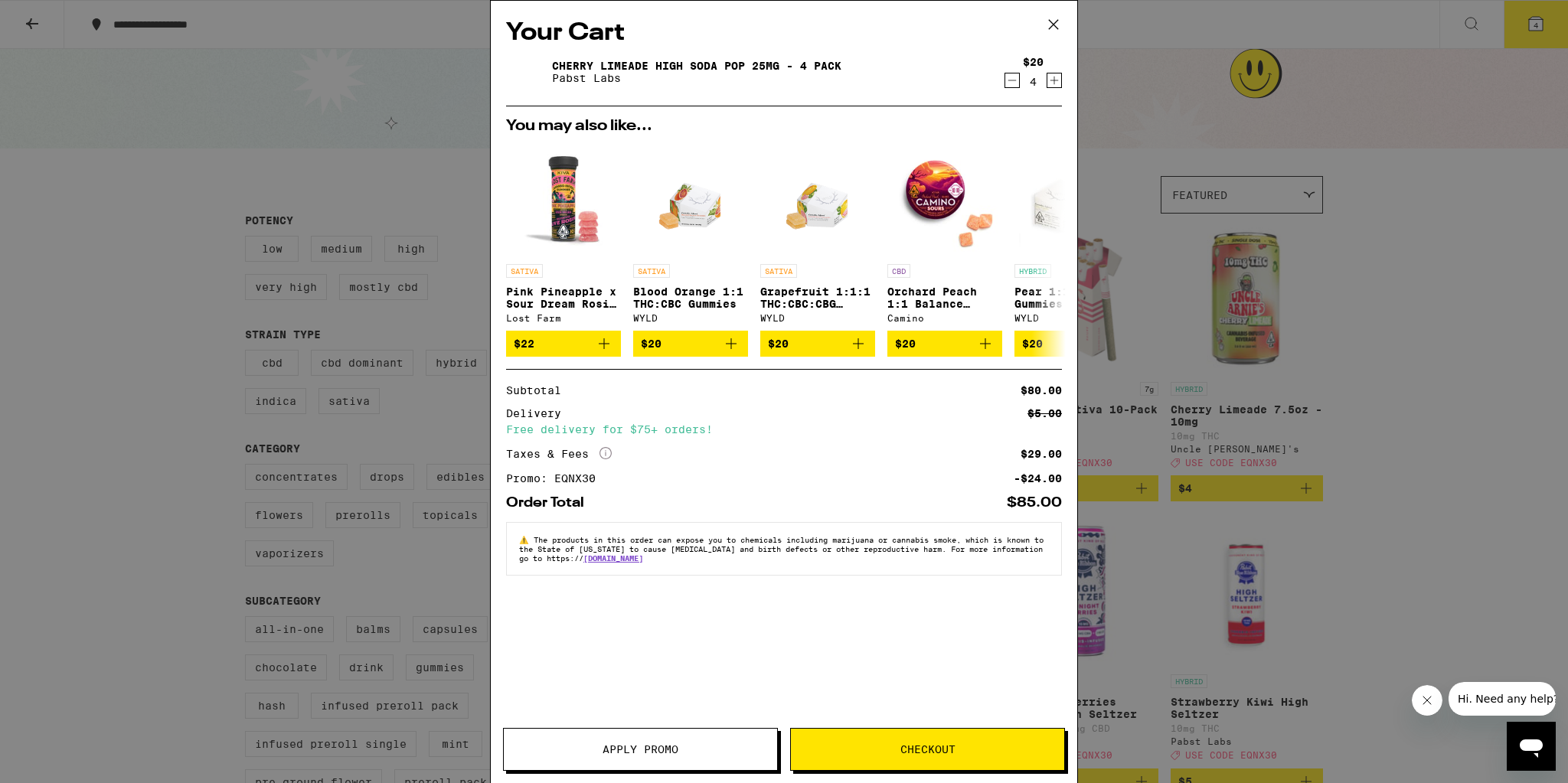
click at [1054, 27] on icon at bounding box center [1053, 24] width 23 height 23
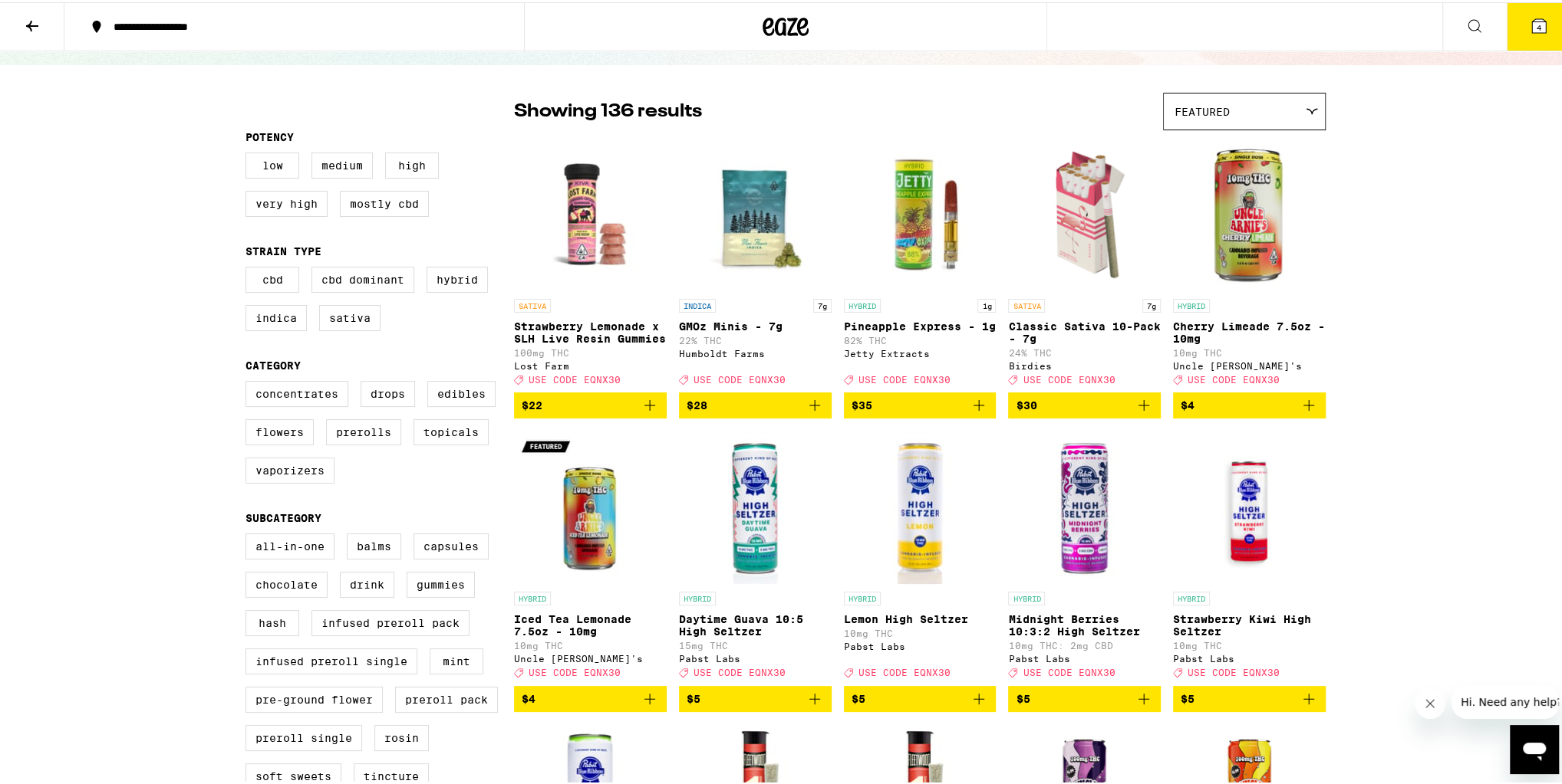
scroll to position [184, 0]
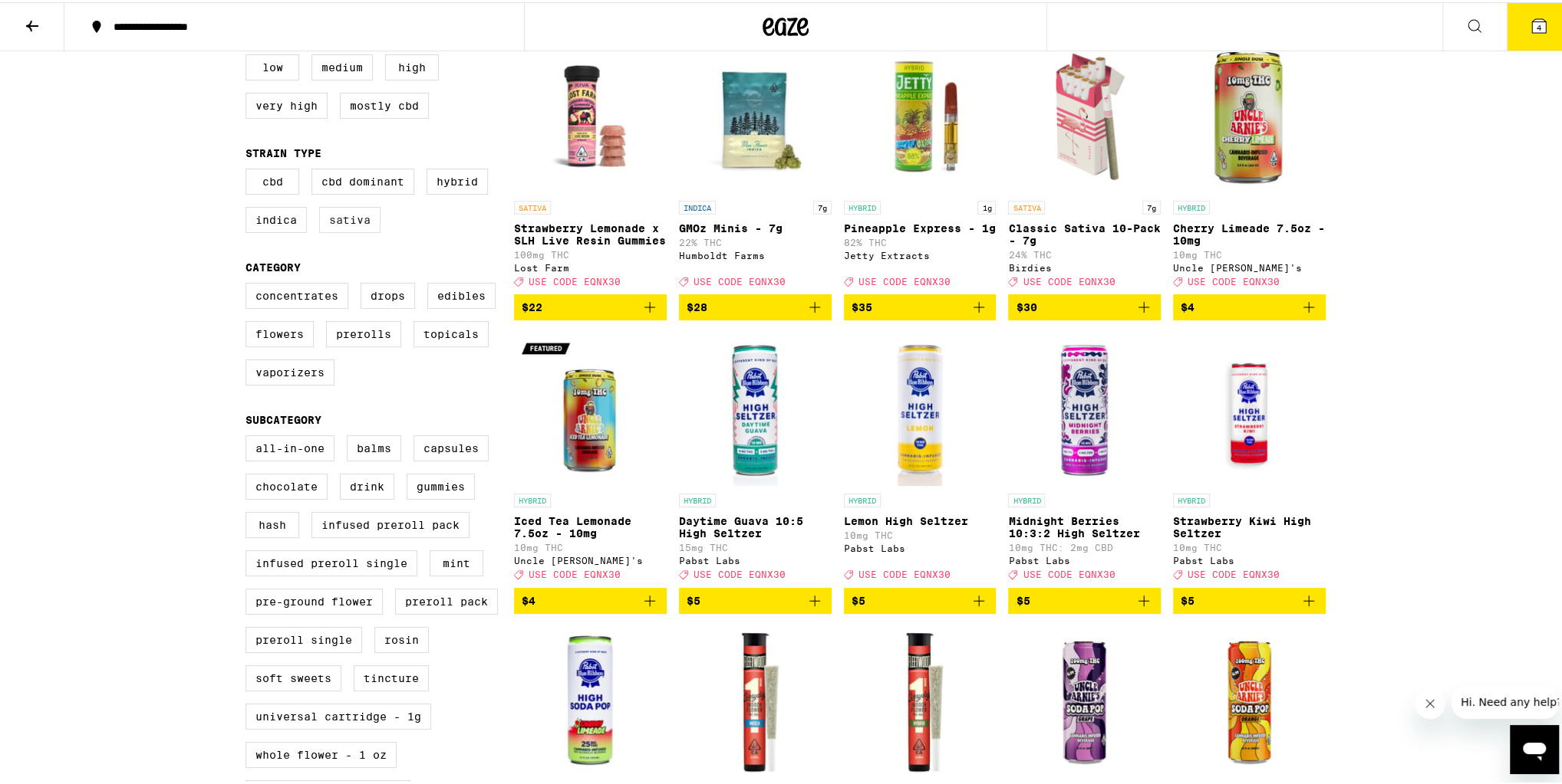
click at [343, 223] on label "Sativa" at bounding box center [350, 218] width 62 height 26
click at [249, 169] on input "Sativa" at bounding box center [248, 169] width 1 height 1
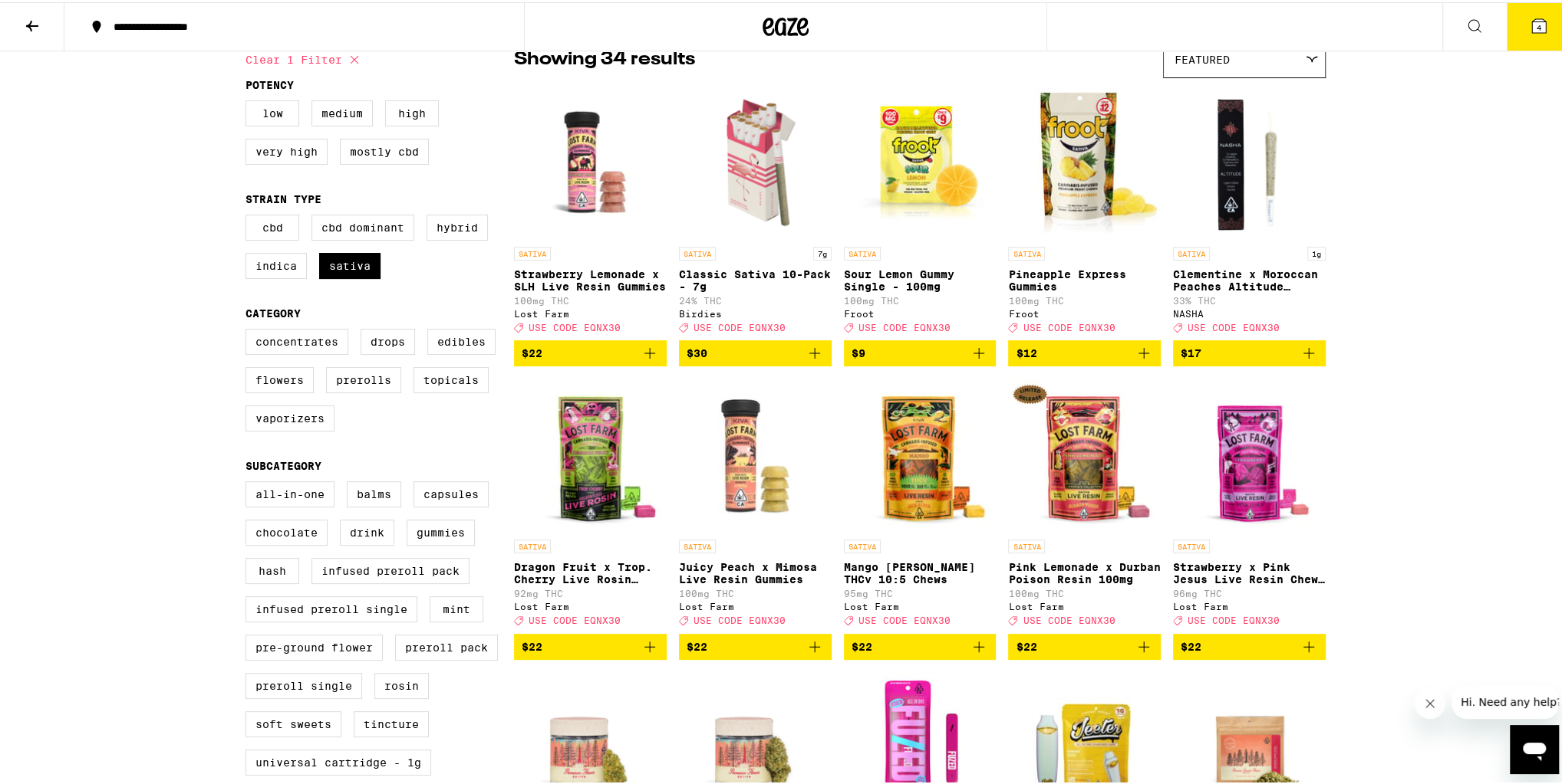
scroll to position [62, 0]
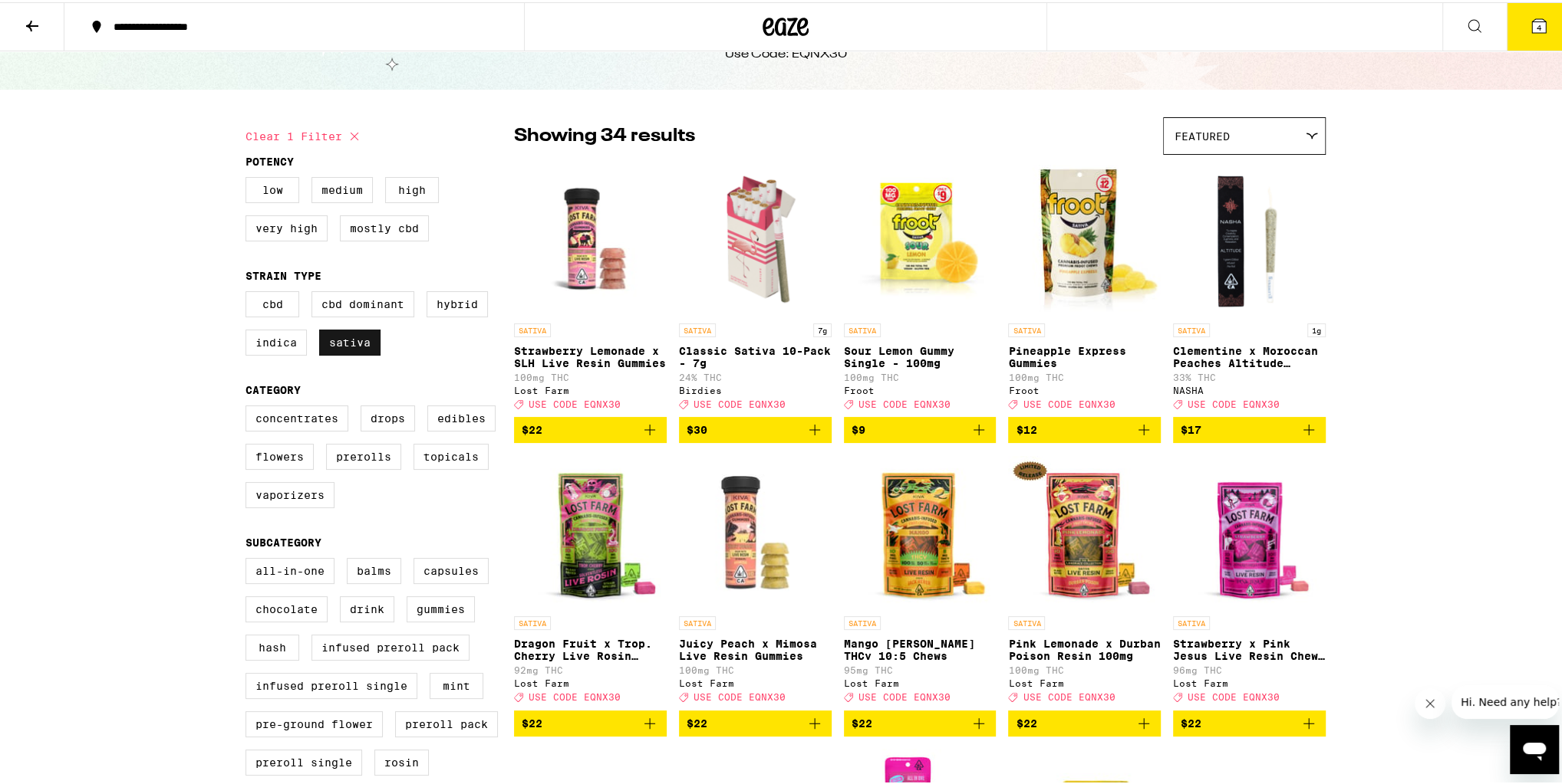
click at [349, 342] on label "Sativa" at bounding box center [350, 341] width 62 height 26
click at [249, 292] on input "Sativa" at bounding box center [248, 291] width 1 height 1
checkbox input "false"
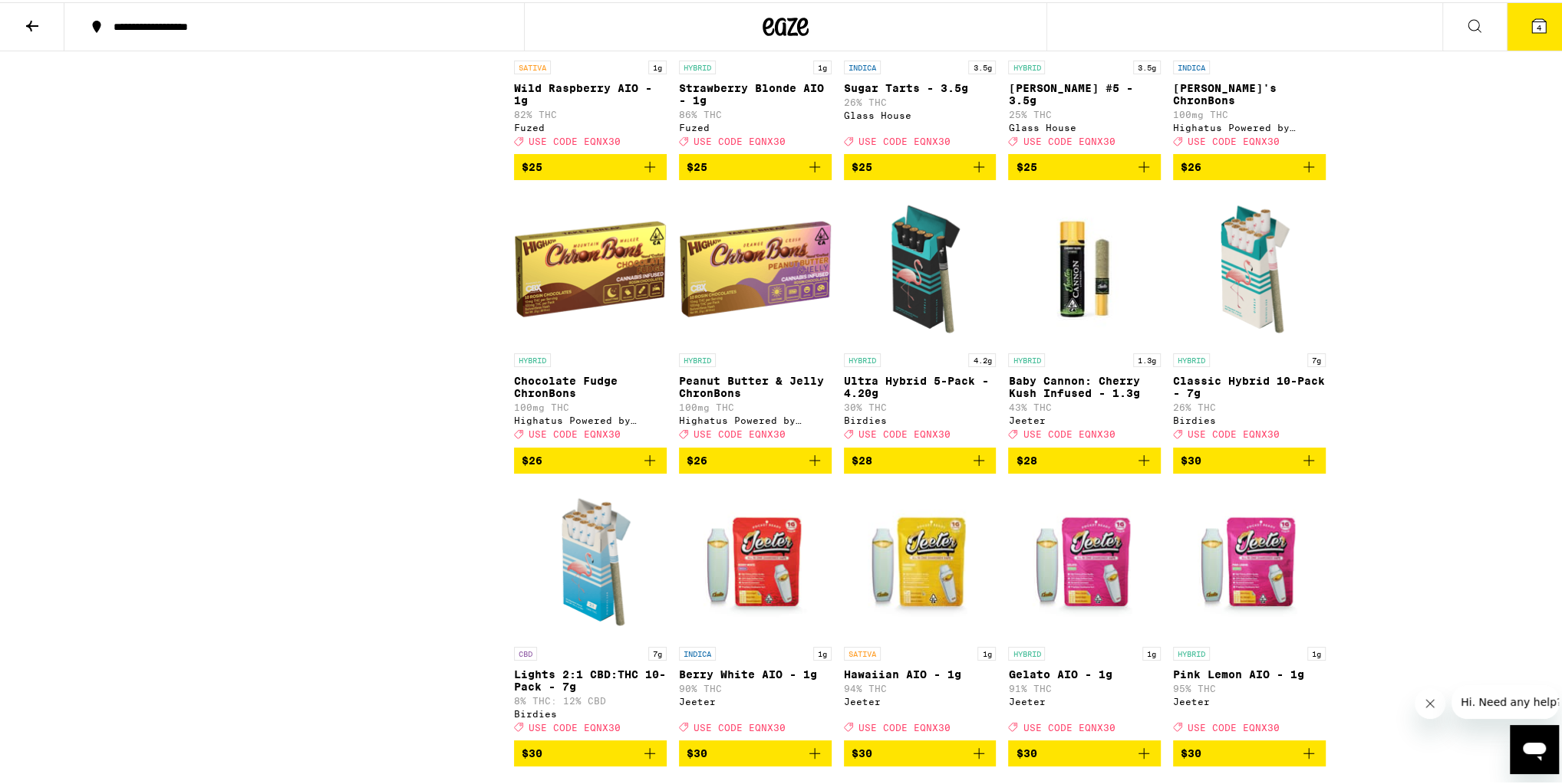
scroll to position [3803, 0]
